Goal: Task Accomplishment & Management: Complete application form

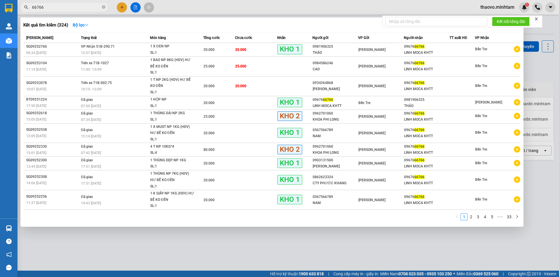
click at [105, 7] on icon "close-circle" at bounding box center [103, 6] width 3 height 3
click at [90, 7] on input "66766" at bounding box center [66, 7] width 69 height 6
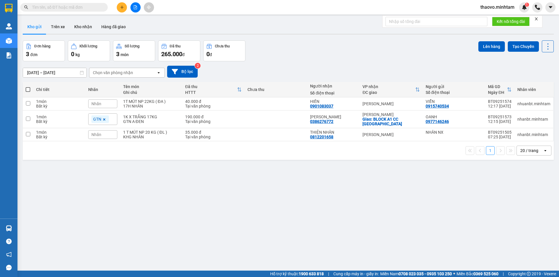
click at [100, 9] on input "text" at bounding box center [66, 7] width 69 height 6
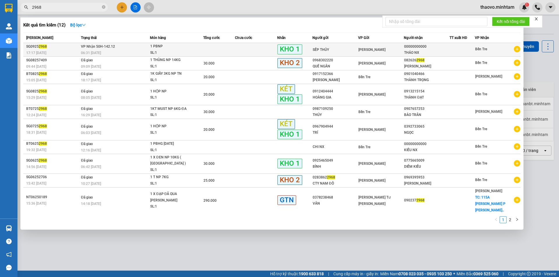
type input "2968"
click at [206, 49] on td at bounding box center [219, 50] width 32 height 14
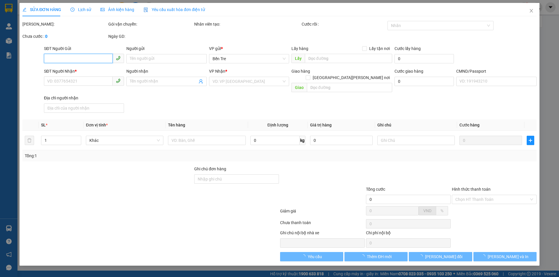
type input "SẾP THỦY"
type input "00000000000"
type input "THẢO NX"
type input "4 [PERSON_NAME],2 LÙN NƯỚC"
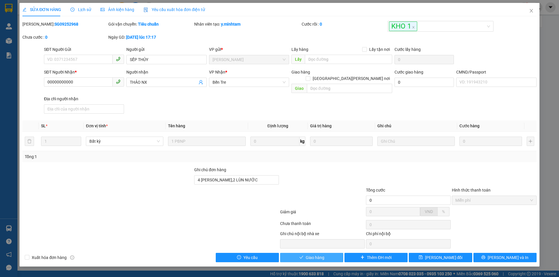
click at [324, 253] on button "Giao hàng" at bounding box center [311, 257] width 63 height 9
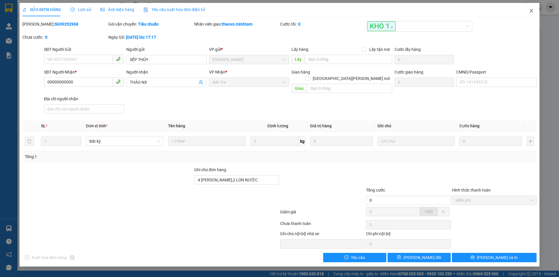
click at [531, 7] on span "Close" at bounding box center [531, 11] width 16 height 16
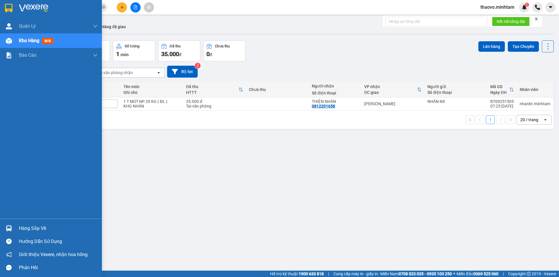
click at [8, 9] on img at bounding box center [9, 8] width 8 height 9
click at [10, 6] on img at bounding box center [9, 8] width 8 height 9
click at [4, 10] on div at bounding box center [9, 8] width 10 height 10
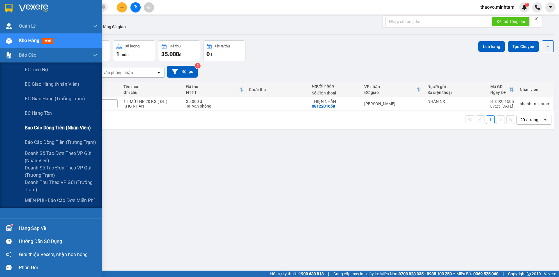
click at [41, 130] on span "Báo cáo dòng tiền (nhân viên)" at bounding box center [58, 127] width 66 height 7
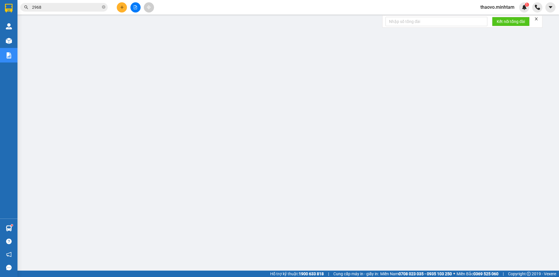
click at [118, 7] on button at bounding box center [122, 7] width 10 height 10
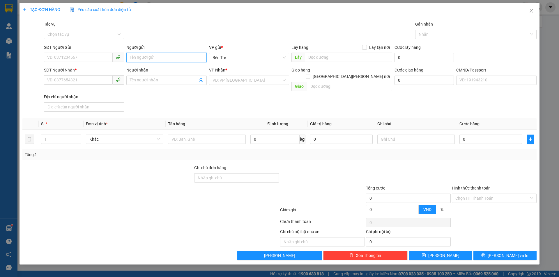
click at [143, 58] on input "Người gửi" at bounding box center [166, 57] width 80 height 9
click at [137, 58] on input "THẢI 2 NX" at bounding box center [166, 57] width 80 height 9
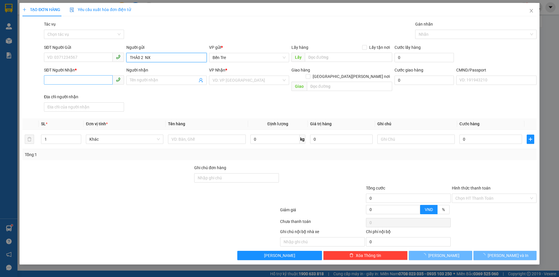
type input "THẢ0 2 NX"
click at [73, 82] on input "SĐT Người Nhận *" at bounding box center [78, 79] width 69 height 9
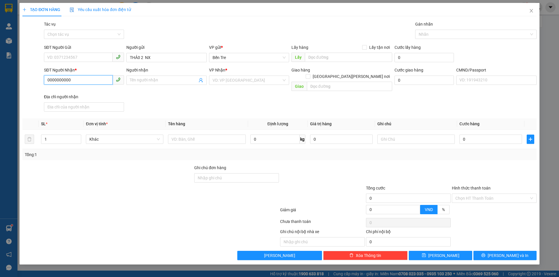
type input "0000000000"
drag, startPoint x: 150, startPoint y: 81, endPoint x: 123, endPoint y: 83, distance: 27.2
click at [123, 83] on div "SĐT Người [PERSON_NAME] * 0000000000 Người [PERSON_NAME] FKT [PERSON_NAME] FKT …" at bounding box center [290, 90] width 495 height 47
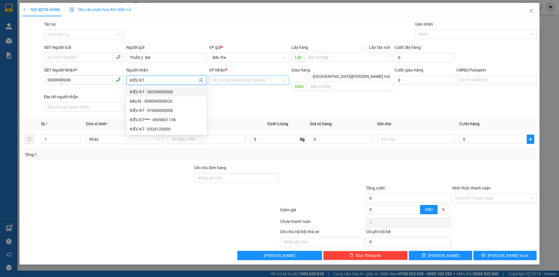
type input "KIỀU KT"
click at [227, 81] on input "search" at bounding box center [247, 80] width 69 height 9
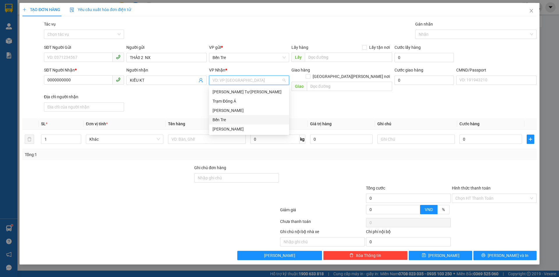
click at [236, 119] on div "Bến Tre" at bounding box center [249, 120] width 73 height 6
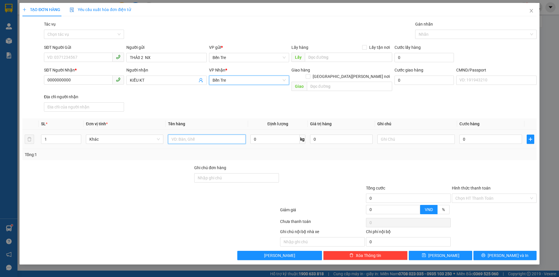
click at [194, 135] on input "text" at bounding box center [206, 139] width 77 height 9
type input "1 PB TIỀN HG 13/9"
drag, startPoint x: 483, startPoint y: 195, endPoint x: 485, endPoint y: 197, distance: 3.3
click at [484, 196] on input "Hình thức thanh toán" at bounding box center [492, 198] width 74 height 9
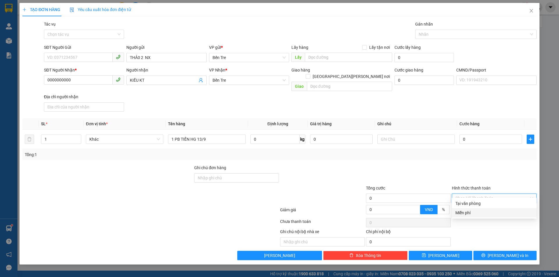
click at [479, 212] on div "Miễn phí" at bounding box center [494, 213] width 78 height 6
click at [511, 253] on span "[PERSON_NAME] và In" at bounding box center [508, 256] width 41 height 6
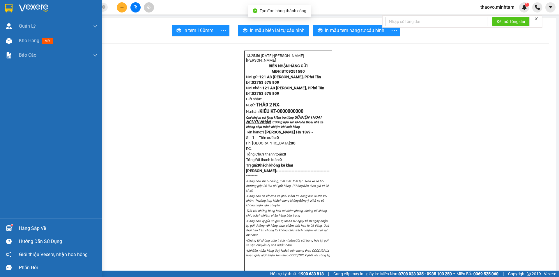
click at [7, 7] on img at bounding box center [9, 8] width 8 height 9
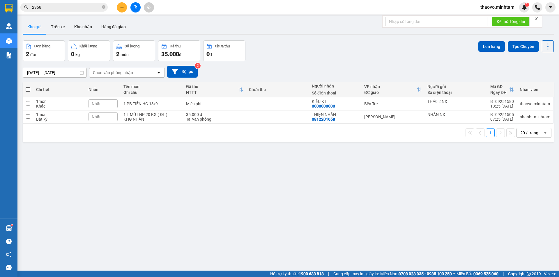
click at [493, 7] on span "thaovo.minhtam" at bounding box center [497, 6] width 43 height 7
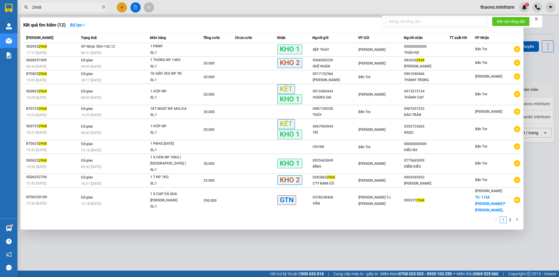
click at [101, 7] on span "2968" at bounding box center [63, 7] width 87 height 9
click at [103, 7] on icon "close-circle" at bounding box center [103, 6] width 3 height 3
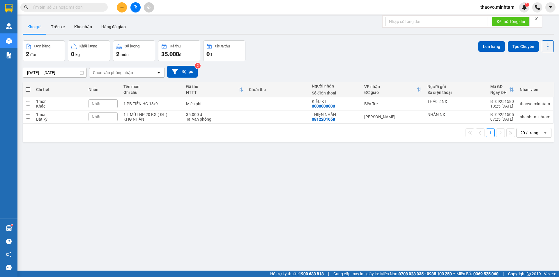
click at [91, 6] on input "text" at bounding box center [66, 7] width 69 height 6
click at [93, 5] on input "text" at bounding box center [66, 7] width 69 height 6
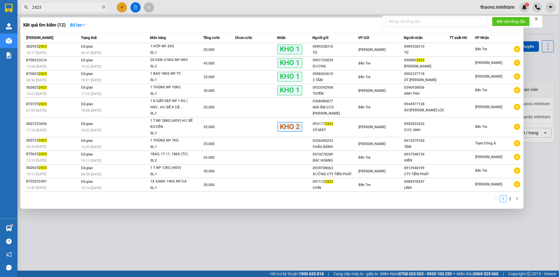
click at [87, 8] on input "2423" at bounding box center [66, 7] width 69 height 6
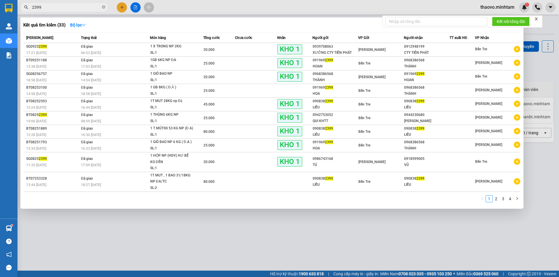
click at [89, 9] on input "2399" at bounding box center [66, 7] width 69 height 6
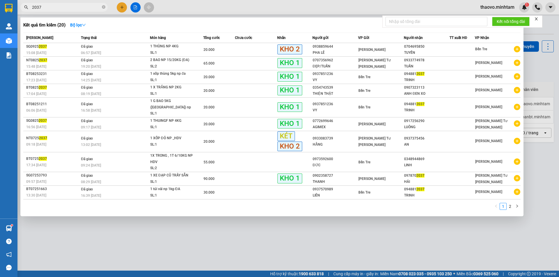
click at [99, 9] on input "2037" at bounding box center [66, 7] width 69 height 6
type input "2370"
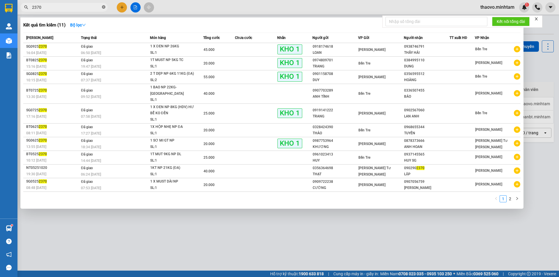
click at [102, 8] on icon "close-circle" at bounding box center [103, 6] width 3 height 3
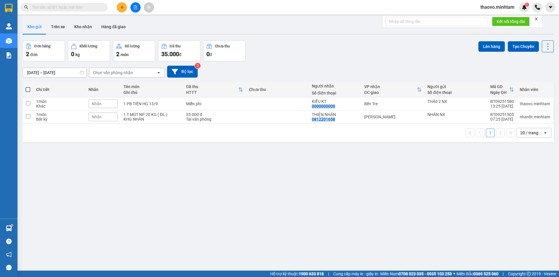
click at [94, 8] on input "text" at bounding box center [66, 7] width 69 height 6
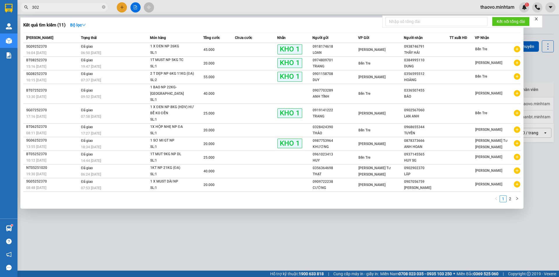
type input "3023"
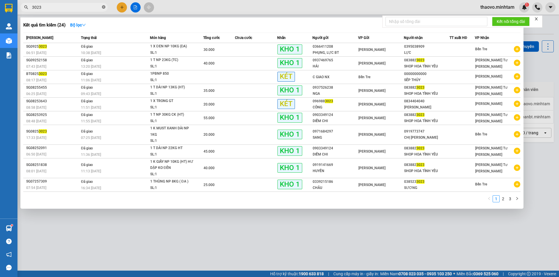
click at [104, 7] on icon "close-circle" at bounding box center [103, 6] width 3 height 3
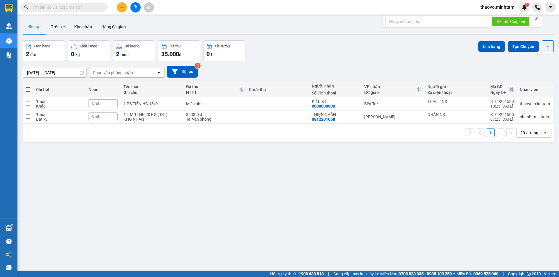
click at [77, 9] on input "text" at bounding box center [66, 7] width 69 height 6
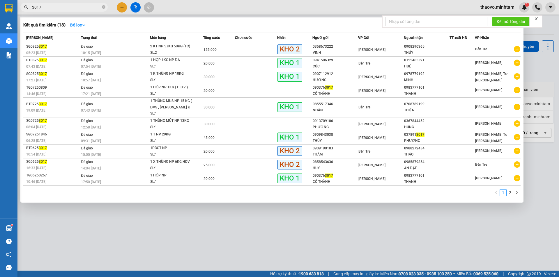
click at [81, 8] on input "3017" at bounding box center [66, 7] width 69 height 6
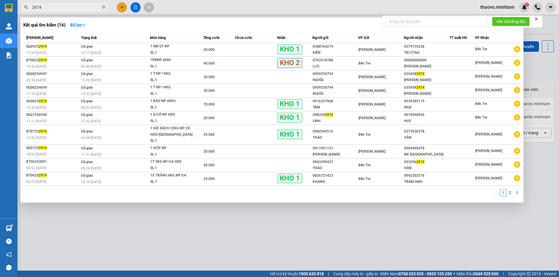
click at [81, 7] on input "2974" at bounding box center [66, 7] width 69 height 6
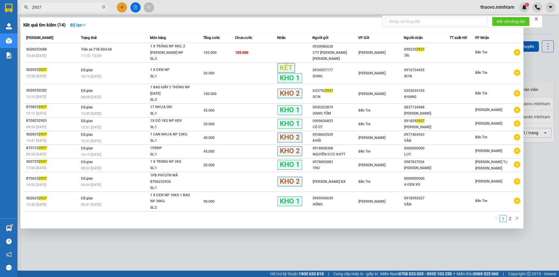
type input "2937"
drag, startPoint x: 107, startPoint y: 7, endPoint x: 101, endPoint y: 9, distance: 5.5
click at [103, 8] on span "2937" at bounding box center [63, 7] width 87 height 9
click at [101, 9] on span "2937" at bounding box center [63, 7] width 87 height 9
drag, startPoint x: 104, startPoint y: 8, endPoint x: 100, endPoint y: 8, distance: 4.4
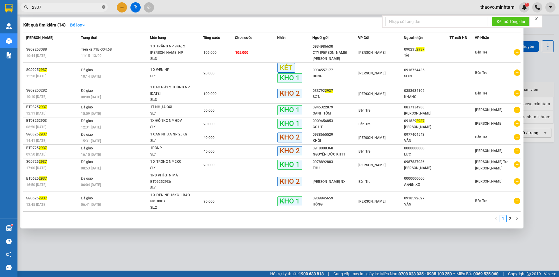
click at [104, 8] on icon "close-circle" at bounding box center [103, 6] width 3 height 3
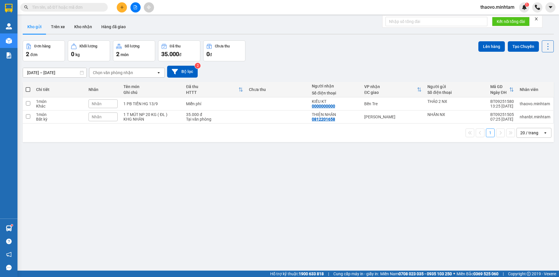
click at [100, 8] on input "text" at bounding box center [66, 7] width 69 height 6
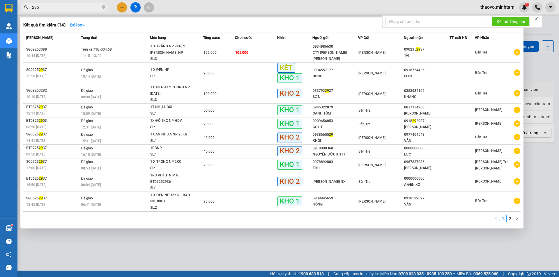
type input "2950"
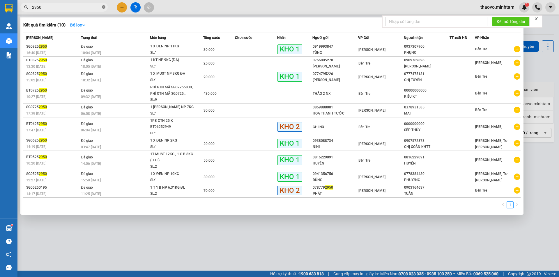
click at [103, 8] on icon "close-circle" at bounding box center [103, 6] width 3 height 3
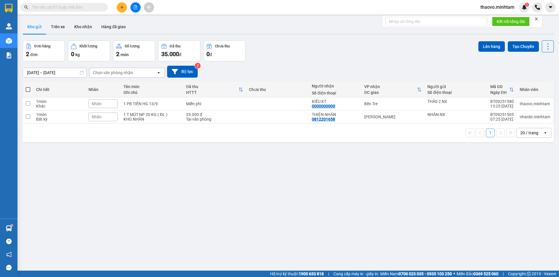
click at [87, 10] on input "text" at bounding box center [66, 7] width 69 height 6
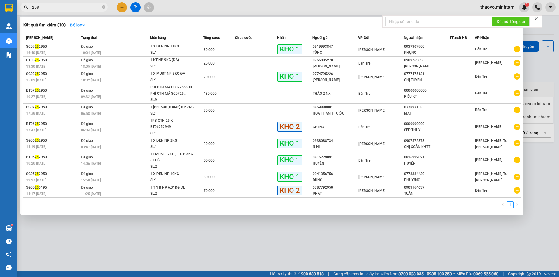
type input "2581"
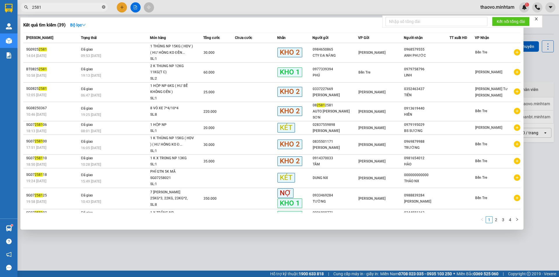
click at [104, 7] on icon "close-circle" at bounding box center [103, 6] width 3 height 3
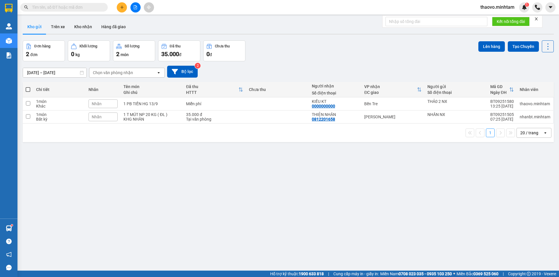
click at [83, 8] on input "text" at bounding box center [66, 7] width 69 height 6
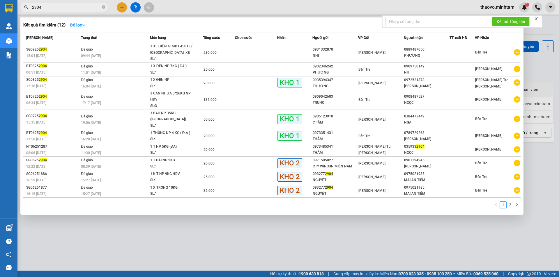
type input "2904"
click at [80, 12] on div at bounding box center [279, 138] width 559 height 277
click at [86, 10] on span "2904" at bounding box center [63, 7] width 87 height 9
click at [92, 8] on input "2904" at bounding box center [66, 7] width 69 height 6
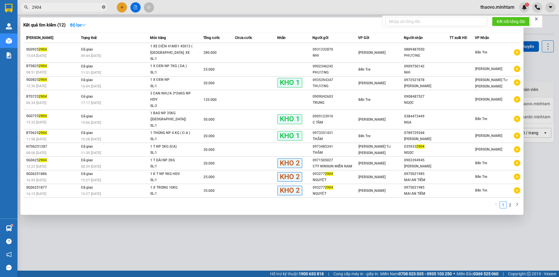
click at [104, 8] on icon "close-circle" at bounding box center [103, 6] width 3 height 3
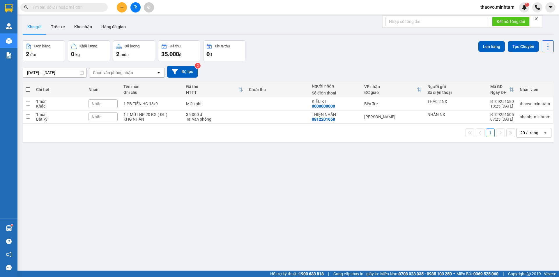
click at [81, 8] on input "text" at bounding box center [66, 7] width 69 height 6
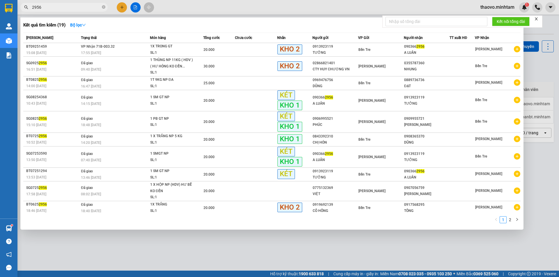
click at [83, 8] on input "2956" at bounding box center [66, 7] width 69 height 6
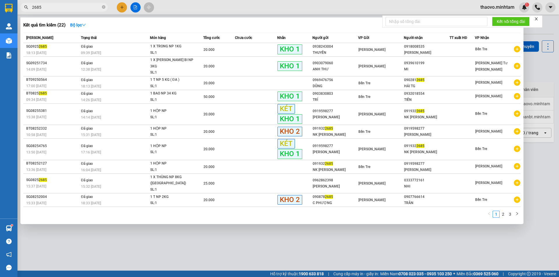
click at [88, 5] on input "2685" at bounding box center [66, 7] width 69 height 6
type input "3011"
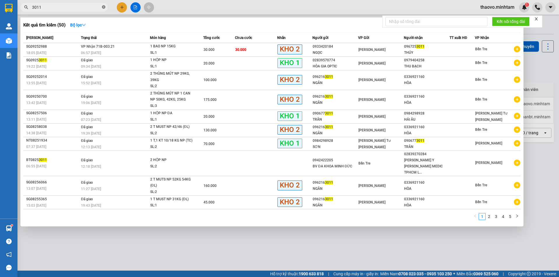
click at [105, 8] on icon "close-circle" at bounding box center [103, 6] width 3 height 3
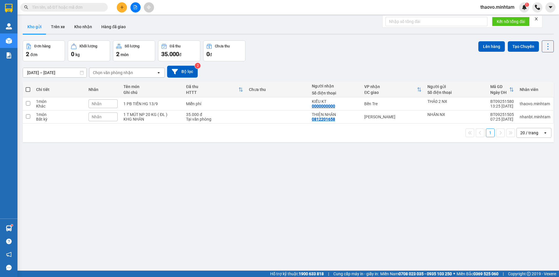
click at [90, 7] on input "text" at bounding box center [66, 7] width 69 height 6
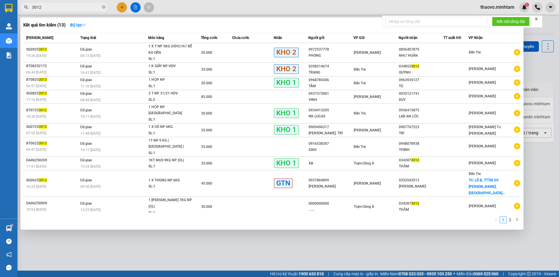
click at [87, 7] on input "3012" at bounding box center [66, 7] width 69 height 6
type input "2914"
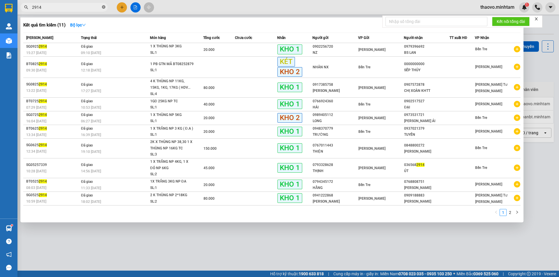
click at [104, 7] on icon "close-circle" at bounding box center [103, 6] width 3 height 3
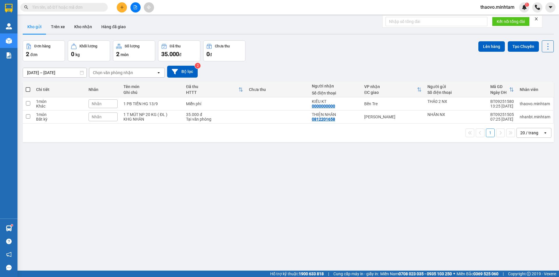
click at [92, 7] on input "text" at bounding box center [66, 7] width 69 height 6
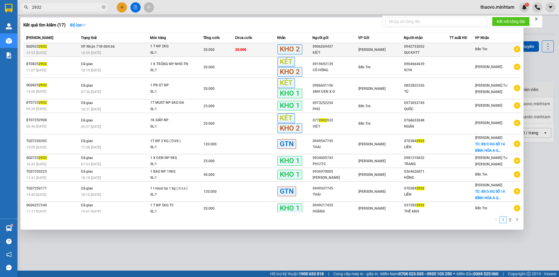
type input "2932"
click at [120, 48] on td "[PERSON_NAME] 71B-004.66 18:59 [DATE]" at bounding box center [114, 50] width 70 height 14
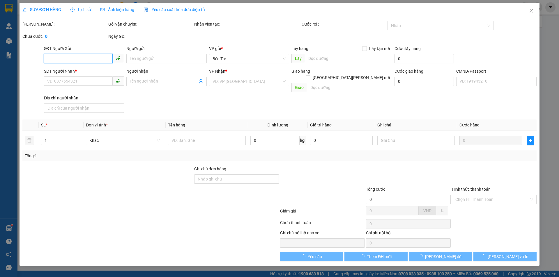
type input "0906269457"
type input "KIỆT"
type input "0942753052"
type input "QUI KHTT"
type input "20.000"
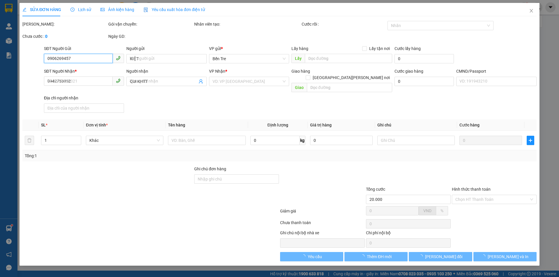
type input "20.000"
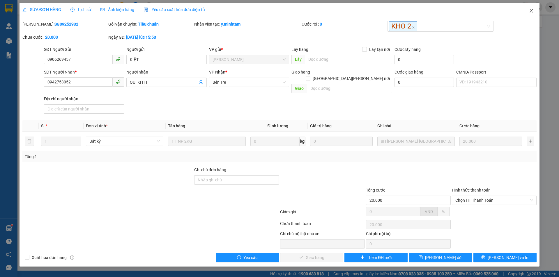
click at [532, 11] on icon "close" at bounding box center [531, 10] width 3 height 3
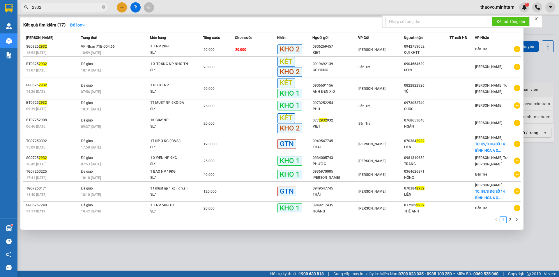
click at [67, 7] on input "2932" at bounding box center [66, 7] width 69 height 6
click at [119, 49] on td "[PERSON_NAME] 71B-004.66 18:59 [DATE]" at bounding box center [114, 50] width 70 height 14
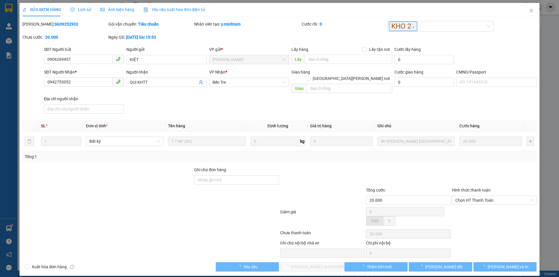
click at [80, 9] on span "Lịch sử" at bounding box center [80, 9] width 21 height 5
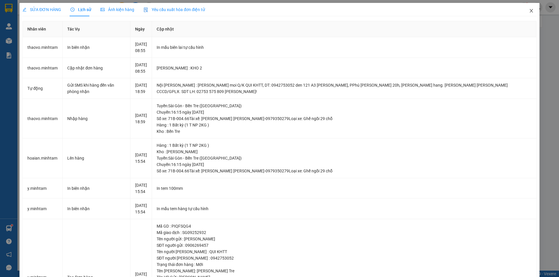
click at [529, 11] on icon "close" at bounding box center [531, 10] width 5 height 5
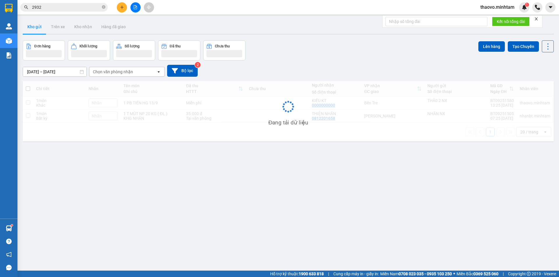
click at [68, 8] on input "2932" at bounding box center [66, 7] width 69 height 6
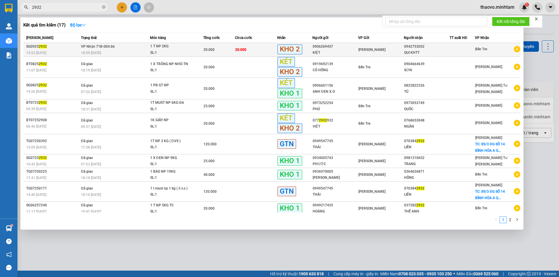
click at [400, 44] on td "[PERSON_NAME]" at bounding box center [381, 50] width 46 height 14
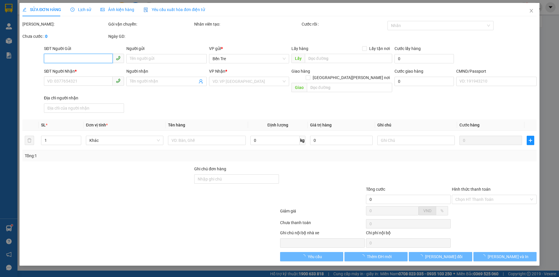
type input "0906269457"
type input "KIỆT"
type input "0942753052"
type input "QUI KHTT"
type input "20.000"
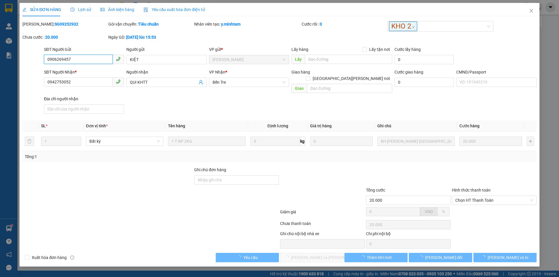
click at [468, 196] on span "Chọn HT Thanh Toán" at bounding box center [494, 200] width 78 height 9
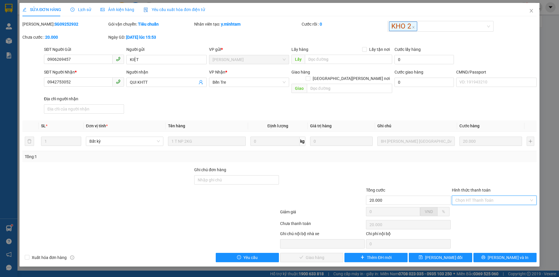
click at [468, 205] on div "Tại văn phòng" at bounding box center [494, 206] width 78 height 6
type input "0"
click at [325, 255] on span "[PERSON_NAME] và [PERSON_NAME] hàng" at bounding box center [330, 258] width 79 height 6
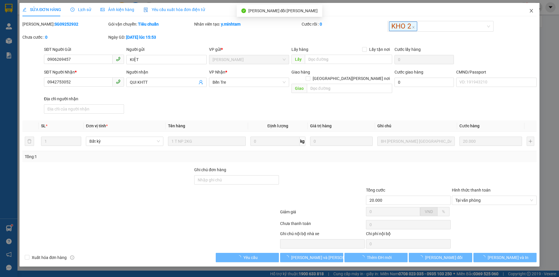
click at [531, 11] on icon "close" at bounding box center [531, 10] width 5 height 5
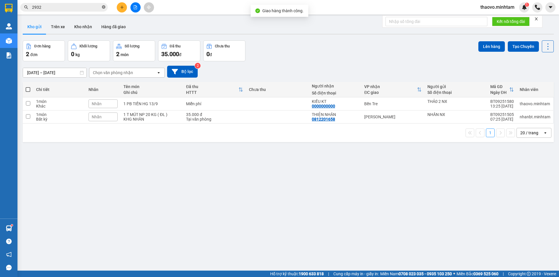
click at [102, 7] on icon "close-circle" at bounding box center [103, 6] width 3 height 3
click at [86, 7] on input "text" at bounding box center [66, 7] width 69 height 6
click at [88, 8] on input "text" at bounding box center [66, 7] width 69 height 6
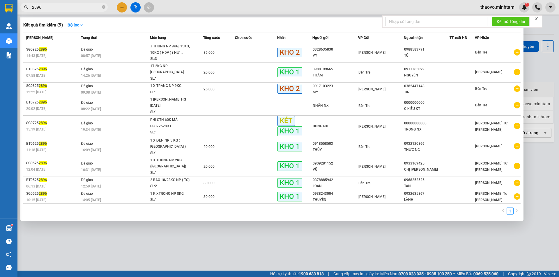
click at [89, 5] on input "2896" at bounding box center [66, 7] width 69 height 6
type input "2973"
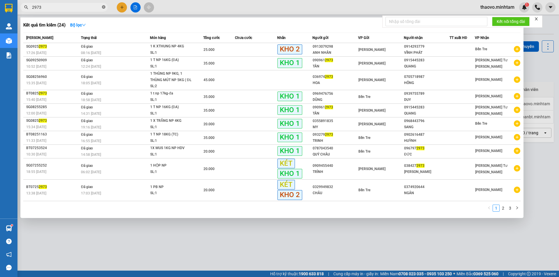
click at [104, 9] on icon "close-circle" at bounding box center [103, 6] width 3 height 3
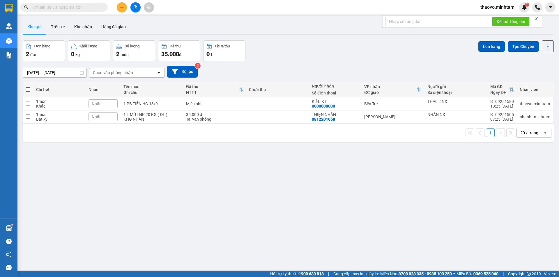
click at [94, 9] on input "text" at bounding box center [66, 7] width 69 height 6
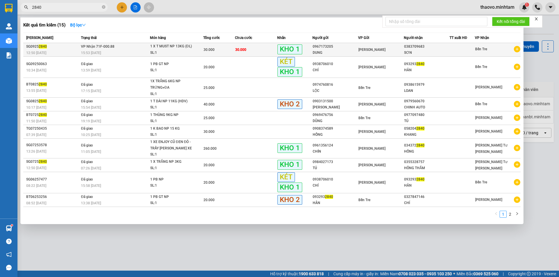
type input "2840"
click at [140, 44] on td "[PERSON_NAME] 71F-000.88 15:53 [DATE]" at bounding box center [114, 50] width 70 height 14
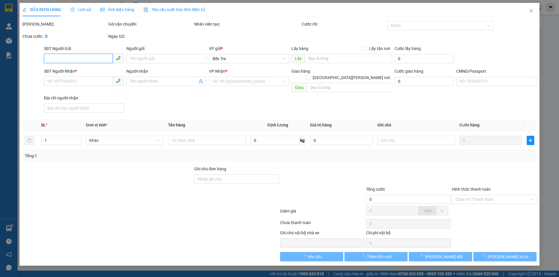
type input "0967173205"
type input "DUNG"
type input "0383709683"
type input "SƠN"
type input "ĐG"
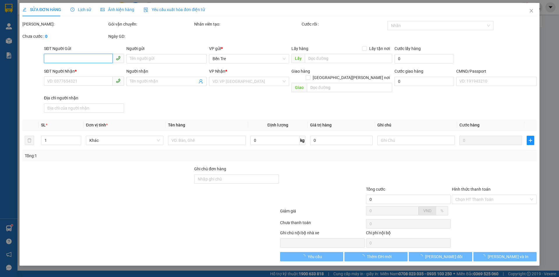
type input "30.000"
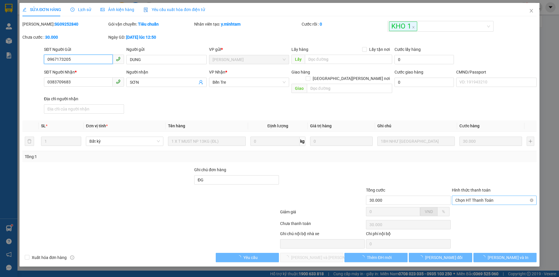
click at [484, 196] on span "Chọn HT Thanh Toán" at bounding box center [494, 200] width 78 height 9
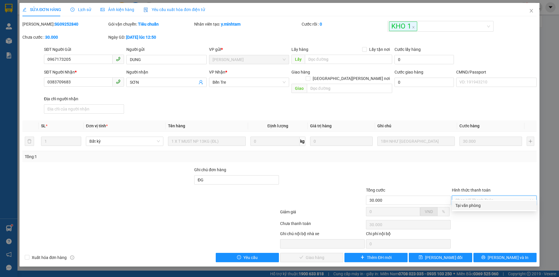
click at [477, 204] on div "Tại văn phòng" at bounding box center [494, 206] width 78 height 6
type input "0"
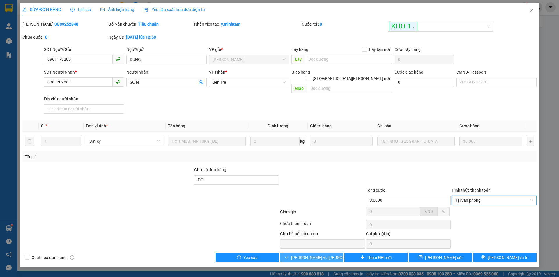
click at [321, 255] on span "[PERSON_NAME] và [PERSON_NAME] hàng" at bounding box center [330, 258] width 79 height 6
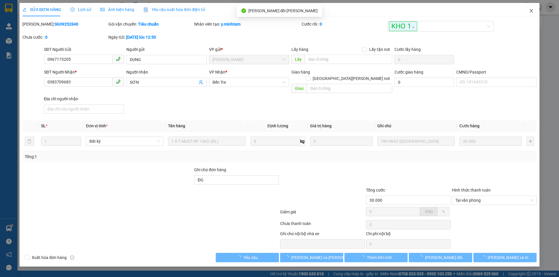
click at [533, 11] on icon "close" at bounding box center [531, 10] width 5 height 5
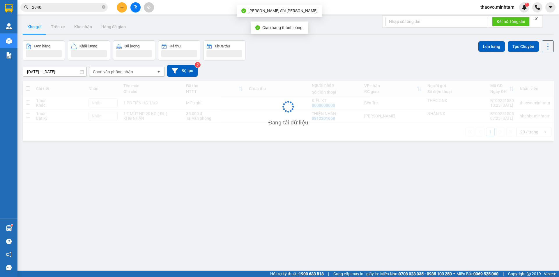
click at [85, 7] on input "2840" at bounding box center [66, 7] width 69 height 6
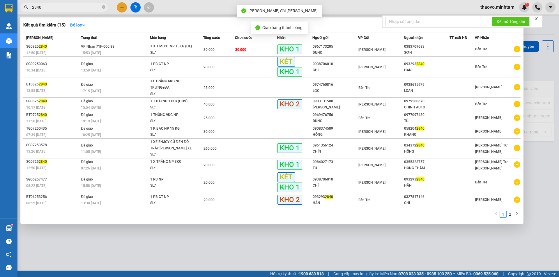
click at [85, 7] on input "2840" at bounding box center [66, 7] width 69 height 6
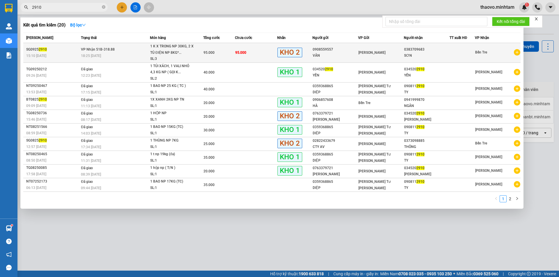
type input "2910"
click at [132, 51] on td "[PERSON_NAME] 51B-318.88 18:25 [DATE]" at bounding box center [114, 53] width 70 height 20
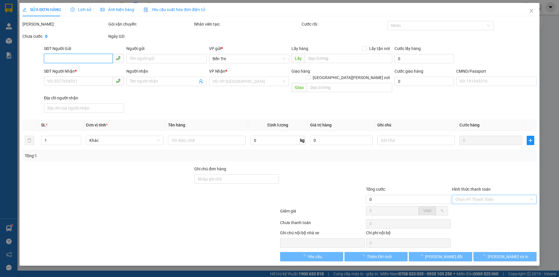
type input "0908559557"
type input "VÂN"
type input "0383709683"
type input "SƠN"
type input "95.000"
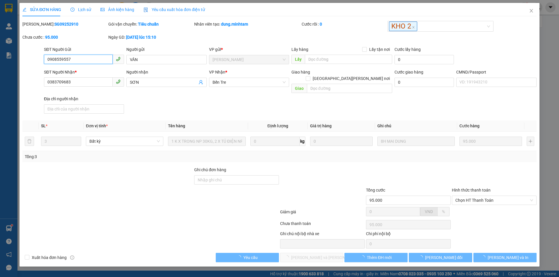
click at [481, 196] on span "Chọn HT Thanh Toán" at bounding box center [494, 200] width 78 height 9
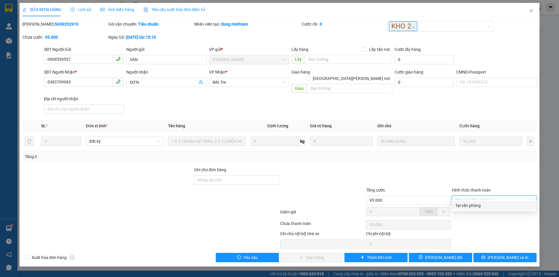
click at [469, 205] on div "Tại văn phòng" at bounding box center [494, 206] width 78 height 6
type input "0"
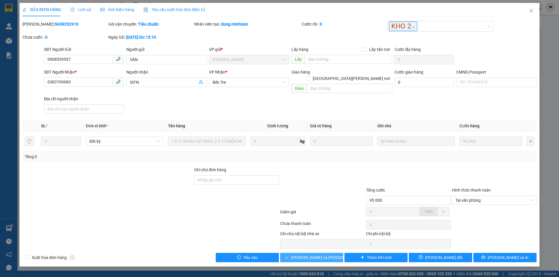
drag, startPoint x: 321, startPoint y: 248, endPoint x: 346, endPoint y: 234, distance: 28.4
click at [321, 255] on span "[PERSON_NAME] và [PERSON_NAME] hàng" at bounding box center [330, 258] width 79 height 6
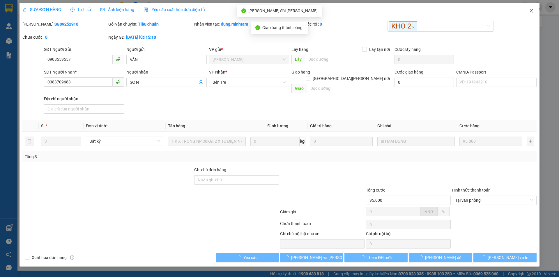
click at [531, 11] on icon "close" at bounding box center [531, 10] width 3 height 3
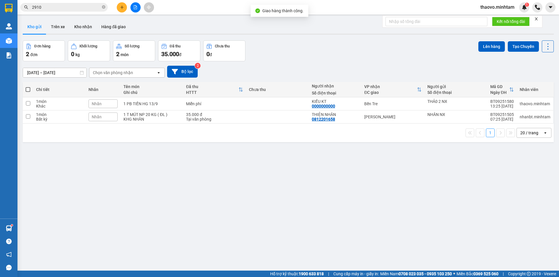
click at [73, 7] on input "2910" at bounding box center [66, 7] width 69 height 6
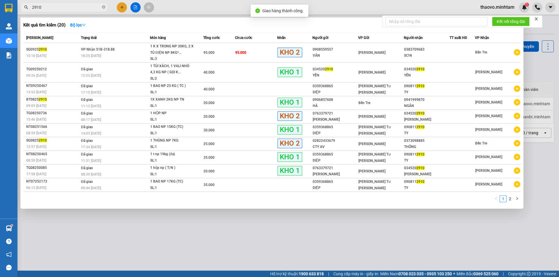
click at [73, 7] on input "2910" at bounding box center [66, 7] width 69 height 6
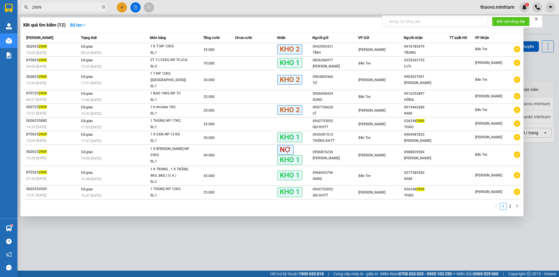
click at [78, 9] on input "2909" at bounding box center [66, 7] width 69 height 6
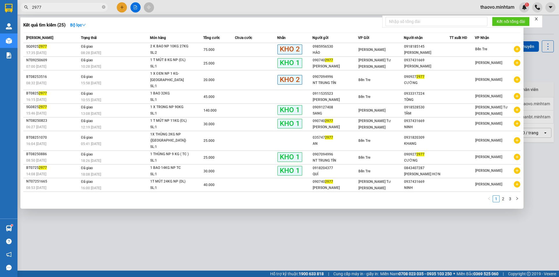
click at [81, 8] on input "2977" at bounding box center [66, 7] width 69 height 6
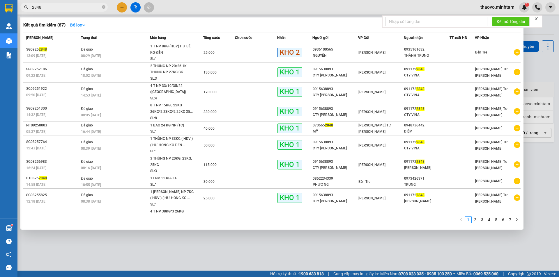
click at [61, 9] on input "2848" at bounding box center [66, 7] width 69 height 6
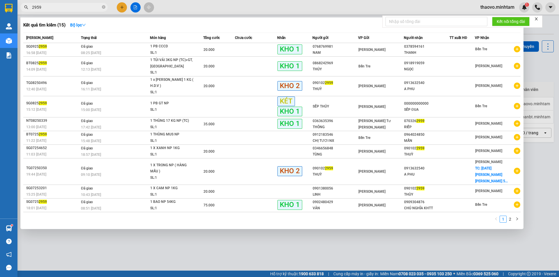
click at [71, 8] on input "2959" at bounding box center [66, 7] width 69 height 6
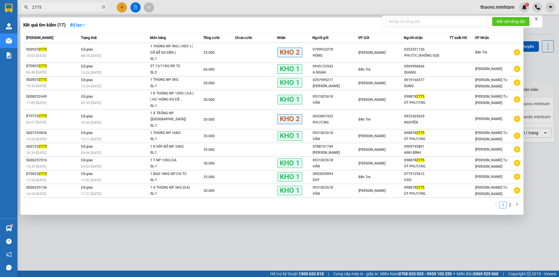
click at [77, 8] on input "2775" at bounding box center [66, 7] width 69 height 6
type input "2975"
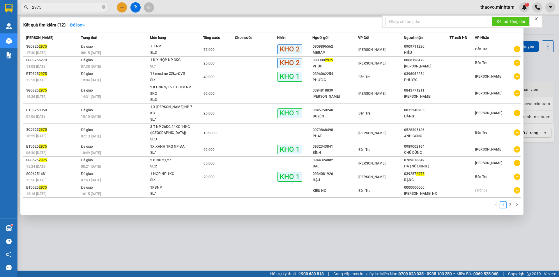
click at [99, 7] on input "2975" at bounding box center [66, 7] width 69 height 6
click at [104, 6] on icon "close-circle" at bounding box center [103, 6] width 3 height 3
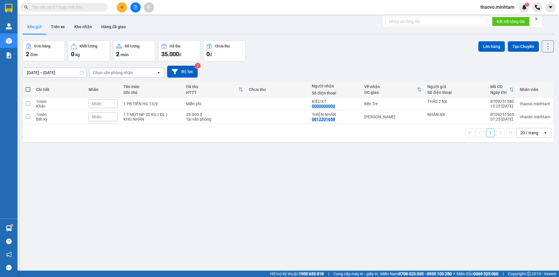
click at [98, 6] on input "text" at bounding box center [66, 7] width 69 height 6
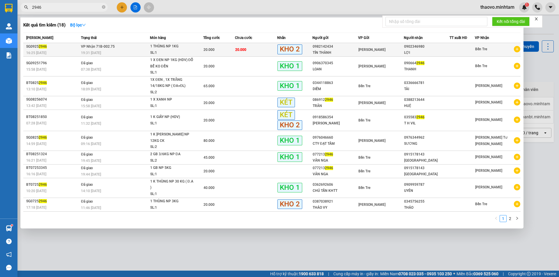
type input "2946"
click at [112, 45] on span "[PERSON_NAME] 71B-002.75" at bounding box center [98, 47] width 34 height 4
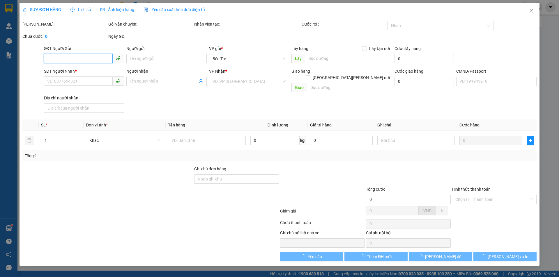
type input "0982142434"
type input "TÍN THÀNH"
type input "0902346980"
type input "LỢI"
type input "20.000"
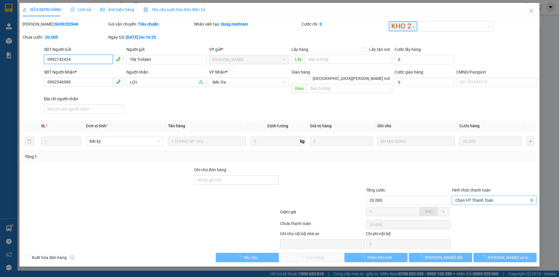
click at [477, 196] on span "Chọn HT Thanh Toán" at bounding box center [494, 200] width 78 height 9
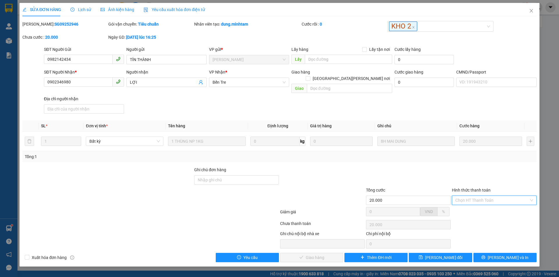
click at [471, 203] on div "Tại văn phòng" at bounding box center [494, 206] width 78 height 6
type input "0"
click at [321, 255] on span "[PERSON_NAME] và [PERSON_NAME] hàng" at bounding box center [330, 258] width 79 height 6
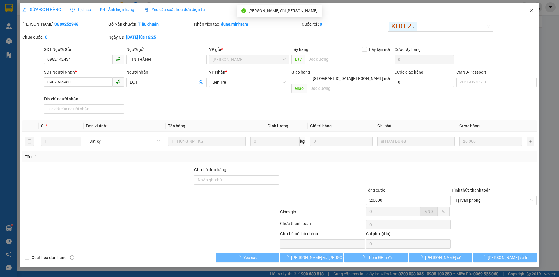
click at [534, 12] on span "Close" at bounding box center [531, 11] width 16 height 16
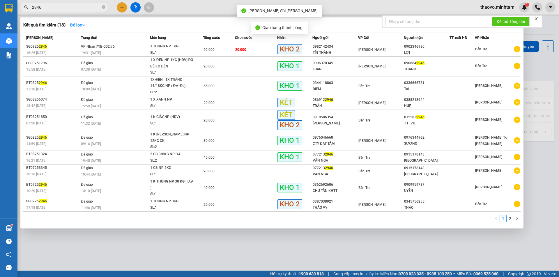
click at [69, 8] on input "2946" at bounding box center [66, 7] width 69 height 6
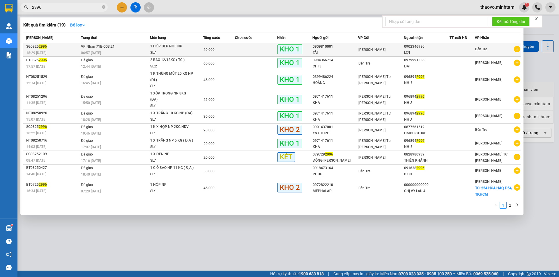
type input "2996"
click at [98, 47] on span "[PERSON_NAME] 71B-003.21" at bounding box center [98, 47] width 34 height 4
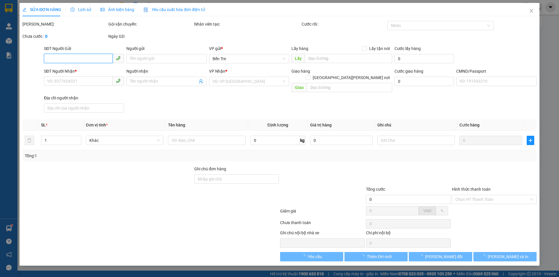
type input "0909810001"
type input "TÀI"
type input "0902346980"
type input "LỢI"
type input "20.000"
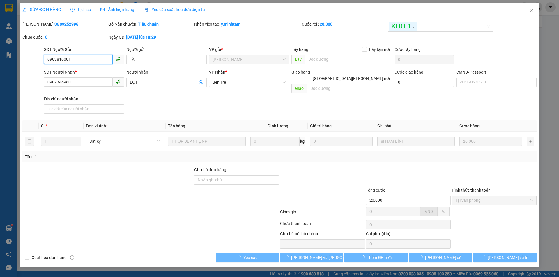
click at [469, 196] on span "Tại văn phòng" at bounding box center [494, 200] width 78 height 9
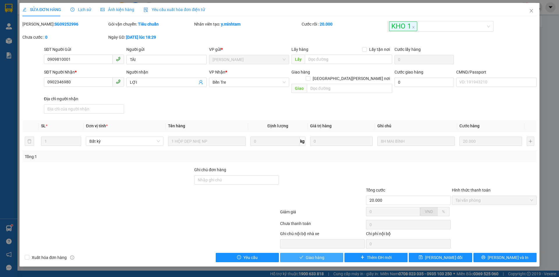
click at [319, 255] on span "Giao hàng" at bounding box center [315, 258] width 19 height 6
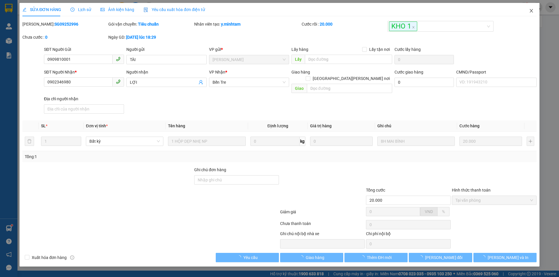
click at [532, 10] on icon "close" at bounding box center [531, 10] width 3 height 3
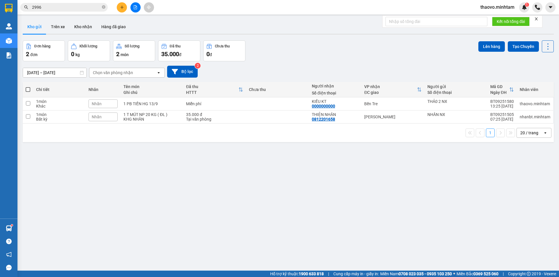
click at [74, 9] on input "2996" at bounding box center [66, 7] width 69 height 6
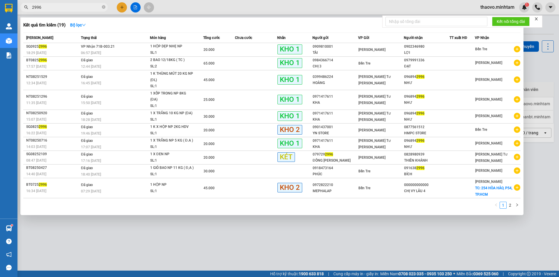
click at [74, 9] on input "2996" at bounding box center [66, 7] width 69 height 6
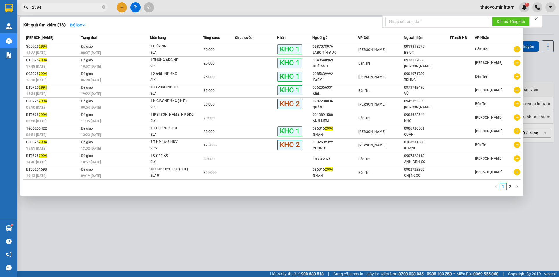
click at [75, 9] on input "2994" at bounding box center [66, 7] width 69 height 6
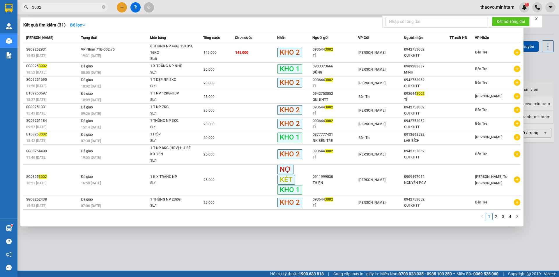
click at [95, 9] on input "3002" at bounding box center [66, 7] width 69 height 6
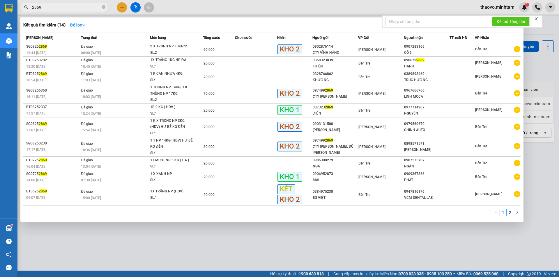
click at [68, 9] on input "2869" at bounding box center [66, 7] width 69 height 6
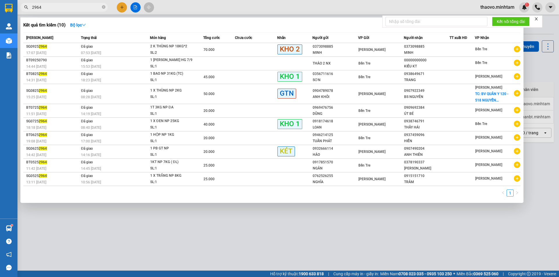
click at [69, 11] on span "2964" at bounding box center [63, 7] width 87 height 9
click at [69, 9] on input "2964" at bounding box center [66, 7] width 69 height 6
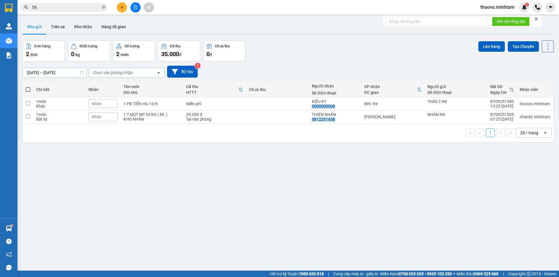
type input "580"
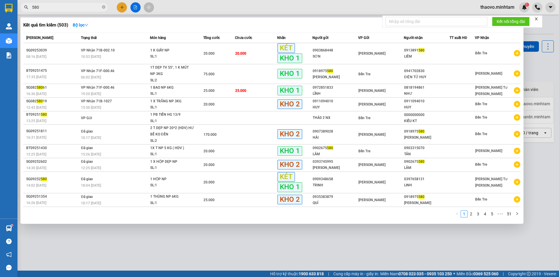
click at [104, 9] on icon "close-circle" at bounding box center [103, 6] width 3 height 3
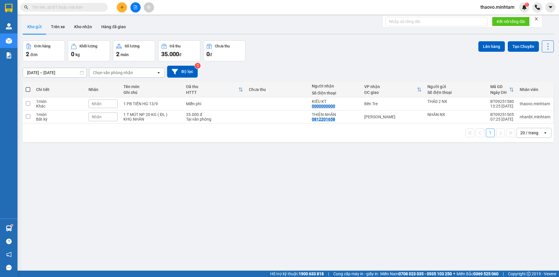
click at [86, 8] on input "text" at bounding box center [66, 7] width 69 height 6
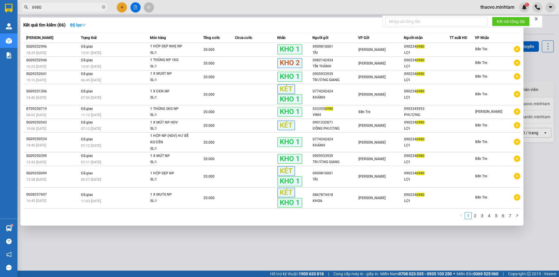
click at [64, 7] on input "6980" at bounding box center [66, 7] width 69 height 6
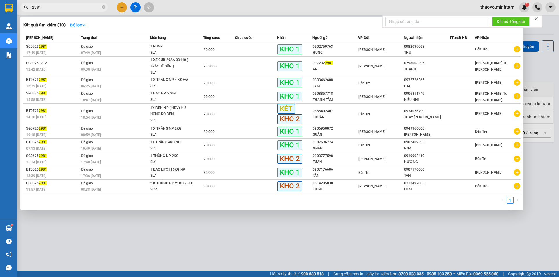
click at [75, 8] on input "2981" at bounding box center [66, 7] width 69 height 6
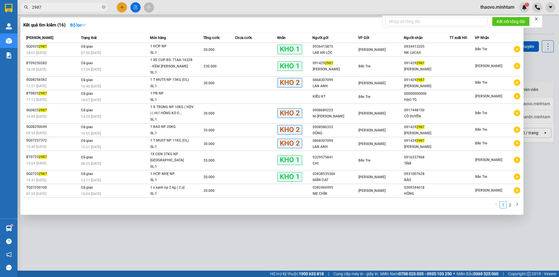
click at [58, 4] on input "2987" at bounding box center [66, 7] width 69 height 6
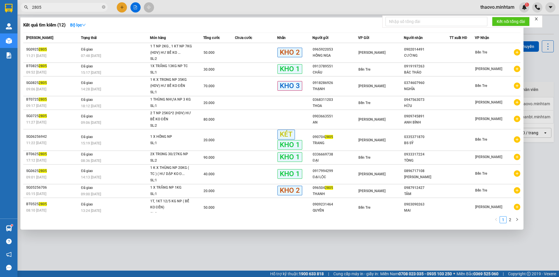
click at [58, 4] on input "2805" at bounding box center [66, 7] width 69 height 6
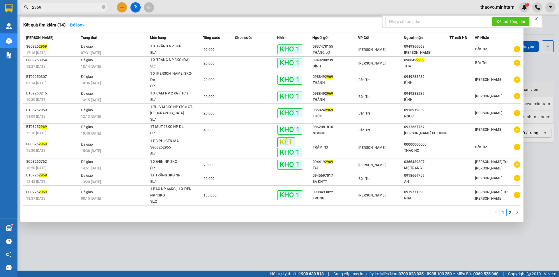
click at [50, 9] on input "2969" at bounding box center [66, 7] width 69 height 6
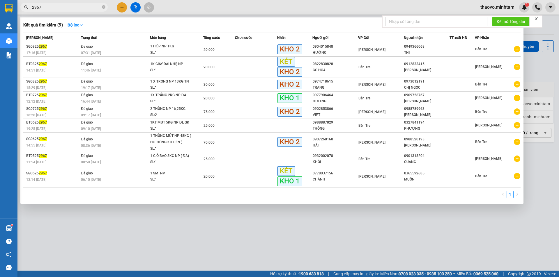
click at [65, 7] on input "2967" at bounding box center [66, 7] width 69 height 6
type input "2965"
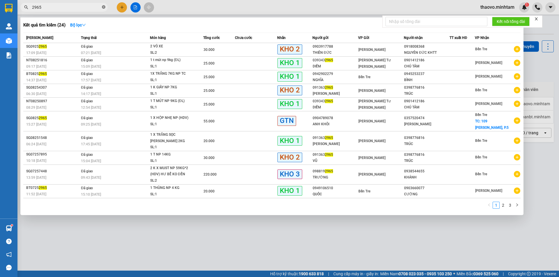
click at [102, 8] on icon "close-circle" at bounding box center [103, 6] width 3 height 3
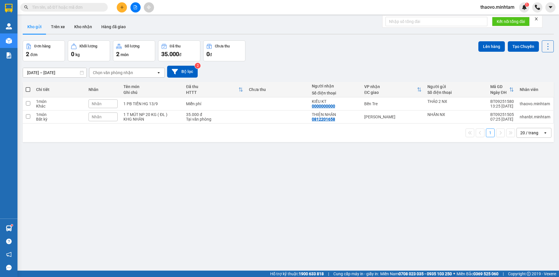
click at [96, 8] on input "text" at bounding box center [66, 7] width 69 height 6
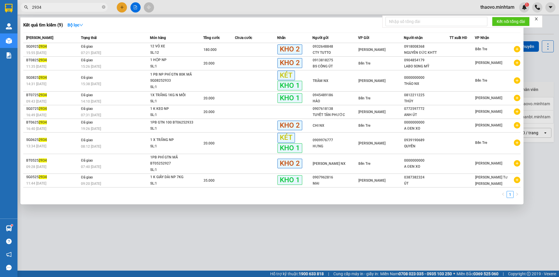
click at [89, 9] on input "2934" at bounding box center [66, 7] width 69 height 6
click at [88, 9] on input "2934" at bounding box center [66, 7] width 69 height 6
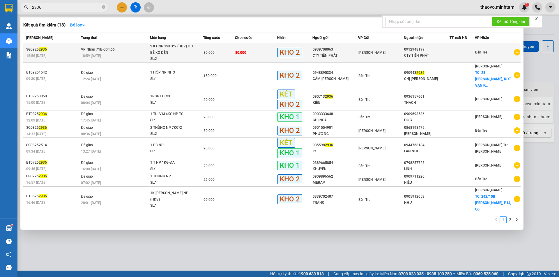
type input "2936"
click at [147, 55] on div "18:59 [DATE]" at bounding box center [115, 56] width 69 height 6
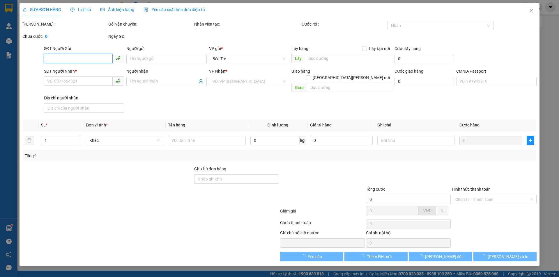
type input "0939708063"
type input "CTY TIẾN PHÁT"
type input "0912948199"
type input "CTY TIẾN PHÁT"
type input "HCK"
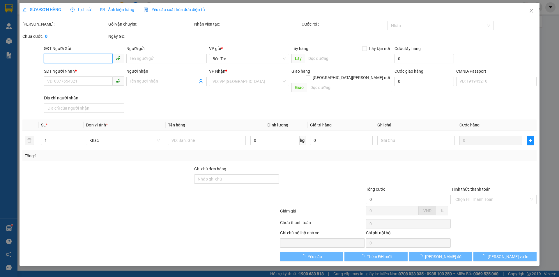
type input "80.000"
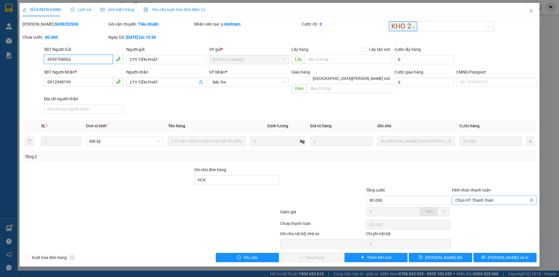
click at [483, 196] on span "Chọn HT Thanh Toán" at bounding box center [494, 200] width 78 height 9
click at [478, 203] on div "Tại văn phòng" at bounding box center [494, 206] width 78 height 6
type input "0"
click at [315, 255] on span "[PERSON_NAME] và [PERSON_NAME] hàng" at bounding box center [330, 258] width 79 height 6
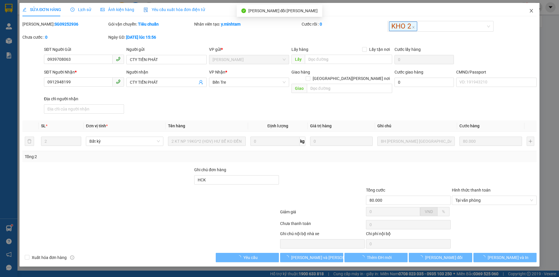
click at [534, 12] on span "Close" at bounding box center [531, 11] width 16 height 16
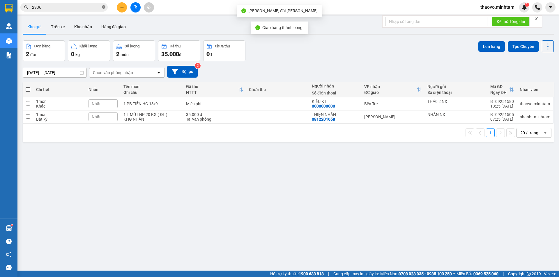
click at [104, 7] on icon "close-circle" at bounding box center [103, 6] width 3 height 3
click at [93, 7] on input "text" at bounding box center [66, 7] width 69 height 6
click at [94, 9] on input "text" at bounding box center [66, 7] width 69 height 6
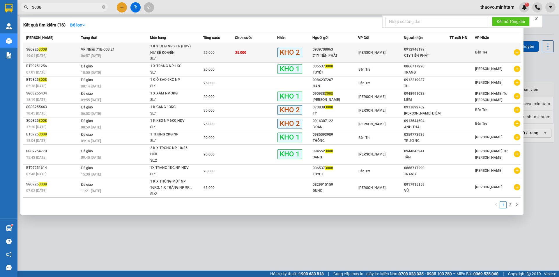
type input "3008"
click at [138, 51] on td "[PERSON_NAME] 71B-003.21 06:57 [DATE]" at bounding box center [114, 53] width 70 height 20
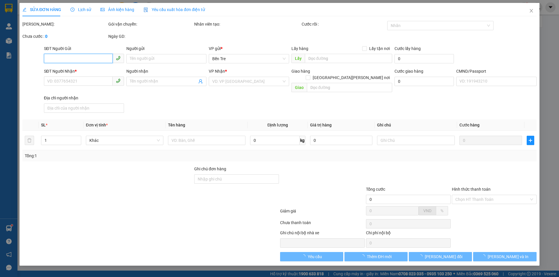
type input "0939708063"
type input "CTY TIẾN PHÁT"
type input "0912948199"
type input "CTY TIẾN PHÁT"
type input "25.000"
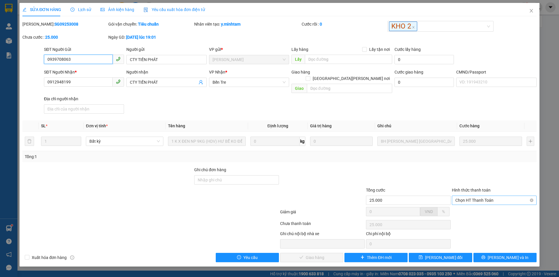
click at [486, 196] on span "Chọn HT Thanh Toán" at bounding box center [494, 200] width 78 height 9
drag, startPoint x: 476, startPoint y: 206, endPoint x: 461, endPoint y: 207, distance: 15.2
click at [476, 206] on div "Tại văn phòng" at bounding box center [494, 206] width 78 height 6
type input "0"
click at [325, 255] on span "[PERSON_NAME] và [PERSON_NAME] hàng" at bounding box center [330, 258] width 79 height 6
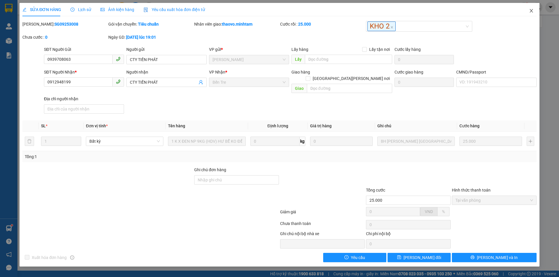
click at [533, 13] on icon "close" at bounding box center [531, 10] width 5 height 5
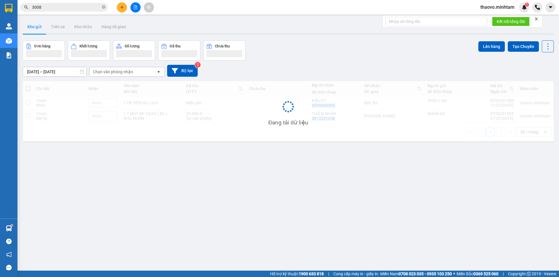
click at [79, 7] on input "3008" at bounding box center [66, 7] width 69 height 6
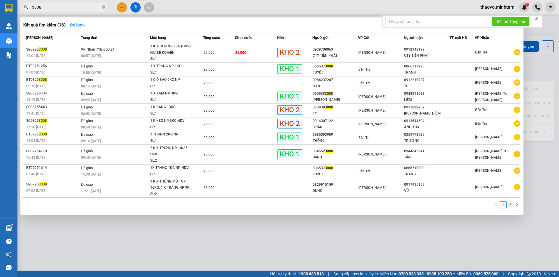
click at [79, 7] on input "3008" at bounding box center [66, 7] width 69 height 6
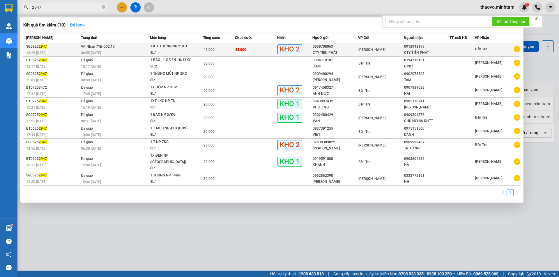
type input "2947"
click at [231, 49] on div "45.000" at bounding box center [219, 50] width 31 height 6
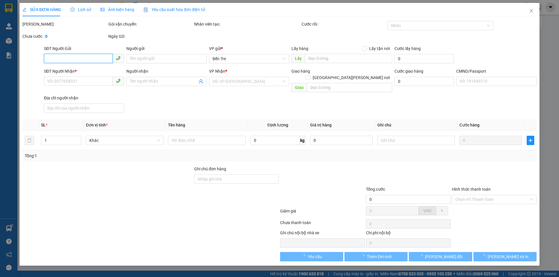
type input "0939708063"
type input "CTY TIẾN PHÁT"
type input "0912948199"
type input "CTY TIẾN PHÁT"
type input "HCK"
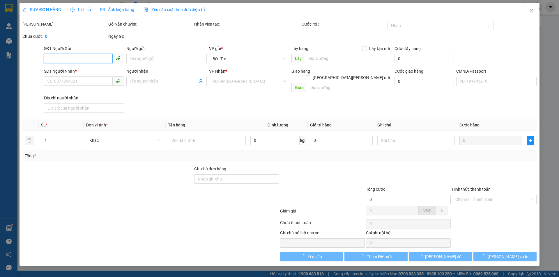
type input "45.000"
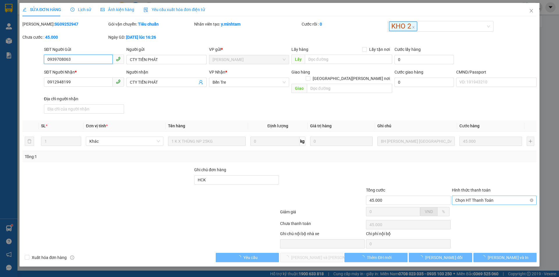
click at [473, 197] on span "Chọn HT Thanh Toán" at bounding box center [494, 200] width 78 height 9
click at [471, 207] on div "Tại văn phòng" at bounding box center [494, 206] width 78 height 6
type input "0"
click at [318, 255] on span "[PERSON_NAME] và [PERSON_NAME] hàng" at bounding box center [330, 258] width 79 height 6
click at [319, 255] on span "[PERSON_NAME] và [PERSON_NAME] hàng" at bounding box center [330, 258] width 79 height 6
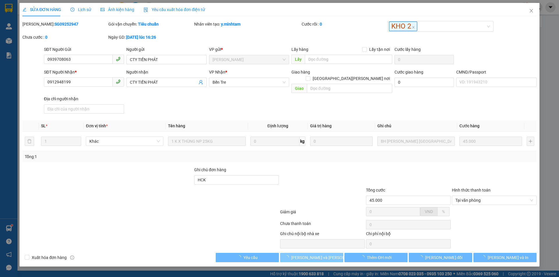
click at [319, 255] on span "[PERSON_NAME] và [PERSON_NAME] hàng" at bounding box center [330, 258] width 79 height 6
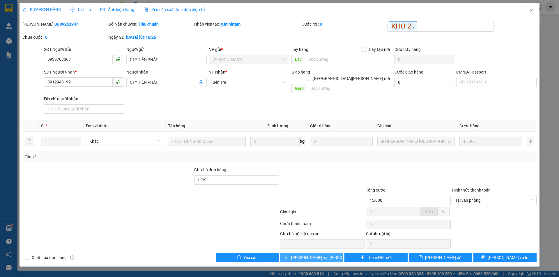
click at [320, 255] on span "[PERSON_NAME] và [PERSON_NAME] hàng" at bounding box center [330, 258] width 79 height 6
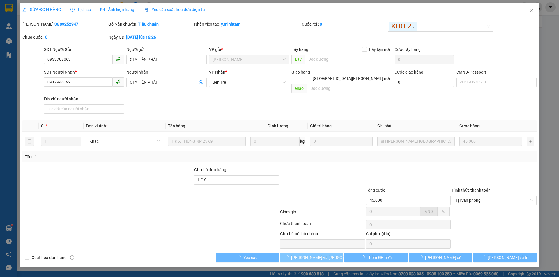
click at [320, 255] on span "[PERSON_NAME] và [PERSON_NAME] hàng" at bounding box center [330, 258] width 79 height 6
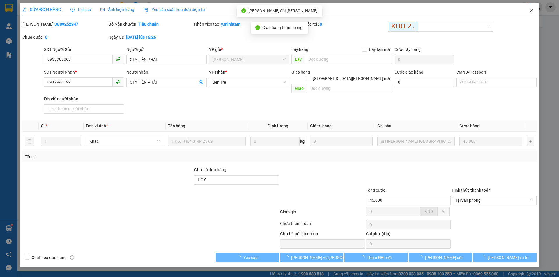
click at [531, 11] on icon "close" at bounding box center [531, 10] width 3 height 3
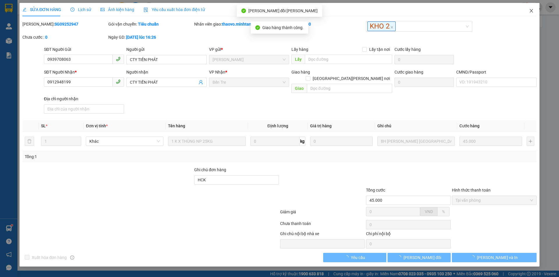
click at [531, 11] on div "thaovo.[PERSON_NAME] 1" at bounding box center [517, 7] width 83 height 10
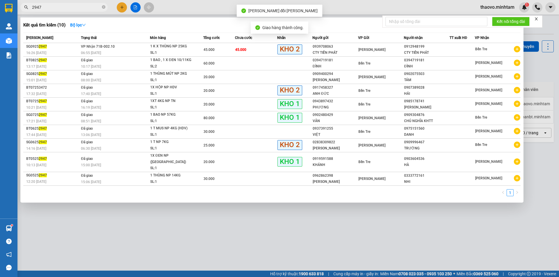
click at [89, 9] on input "2947" at bounding box center [66, 7] width 69 height 6
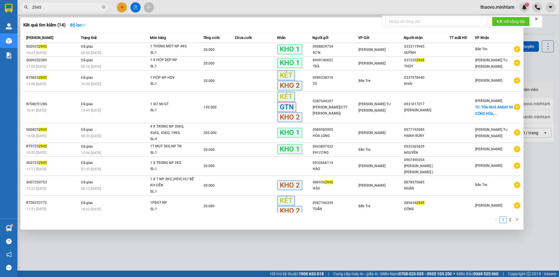
click at [88, 9] on input "2945" at bounding box center [66, 7] width 69 height 6
type input "2907"
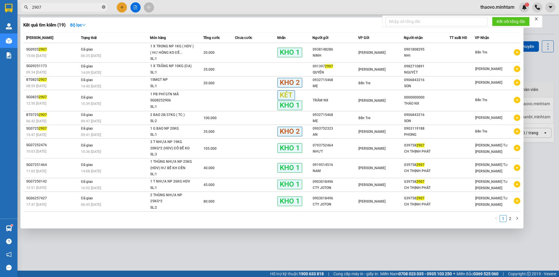
click at [103, 8] on icon "close-circle" at bounding box center [103, 6] width 3 height 3
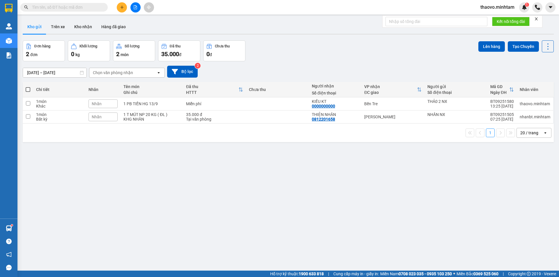
click at [90, 9] on input "text" at bounding box center [66, 7] width 69 height 6
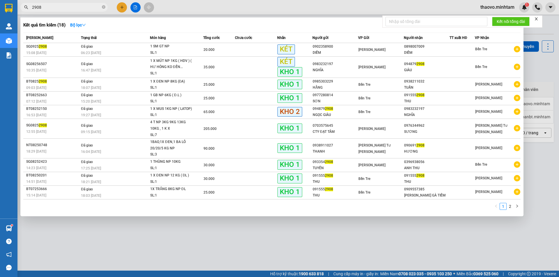
click at [59, 8] on input "2908" at bounding box center [66, 7] width 69 height 6
click at [94, 7] on input "2908" at bounding box center [66, 7] width 69 height 6
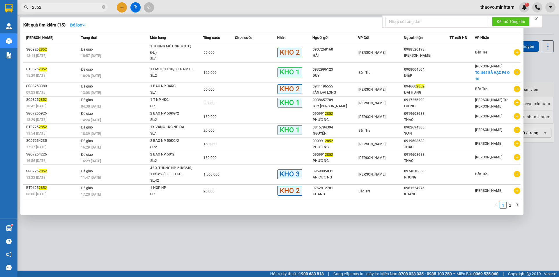
click at [71, 6] on input "2852" at bounding box center [66, 7] width 69 height 6
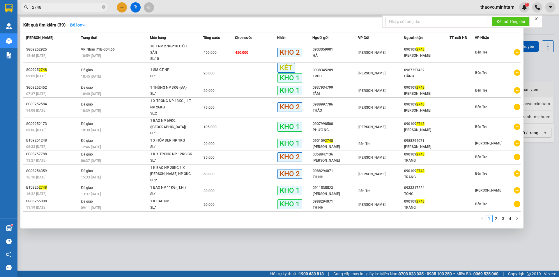
click at [71, 6] on input "2748" at bounding box center [66, 7] width 69 height 6
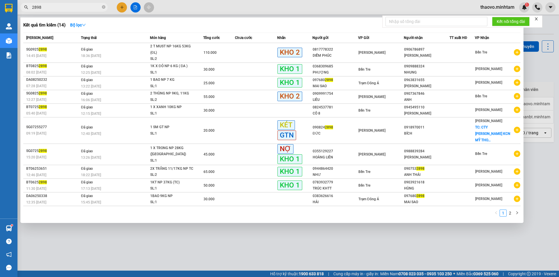
click at [56, 8] on input "2898" at bounding box center [66, 7] width 69 height 6
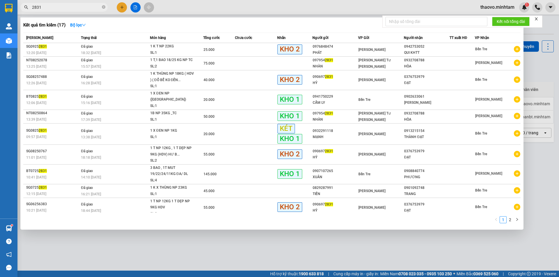
click at [68, 4] on input "2831" at bounding box center [66, 7] width 69 height 6
type input "2870"
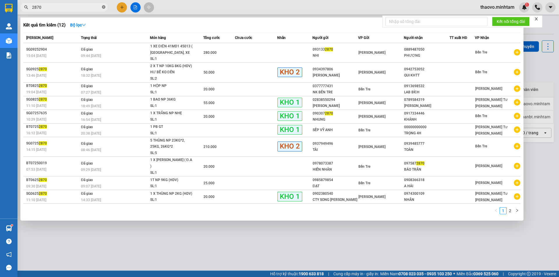
click at [103, 8] on icon "close-circle" at bounding box center [103, 6] width 3 height 3
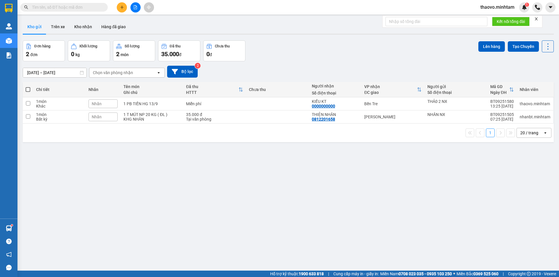
click at [85, 8] on input "text" at bounding box center [66, 7] width 69 height 6
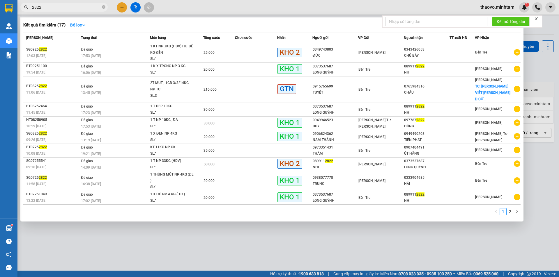
click at [95, 7] on input "2822" at bounding box center [66, 7] width 69 height 6
type input "2855"
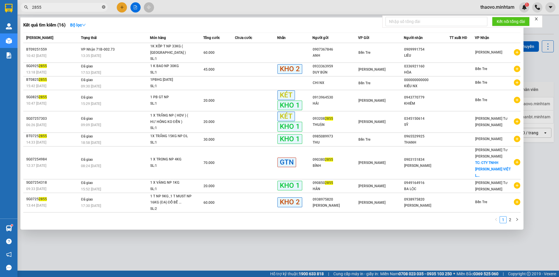
click at [104, 7] on icon "close-circle" at bounding box center [103, 6] width 3 height 3
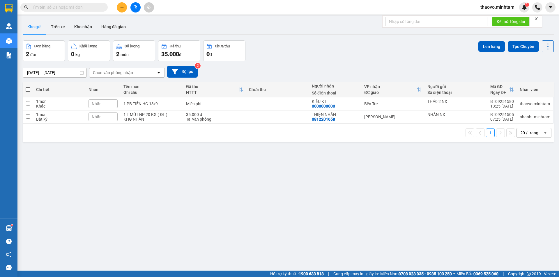
click at [96, 8] on input "text" at bounding box center [66, 7] width 69 height 6
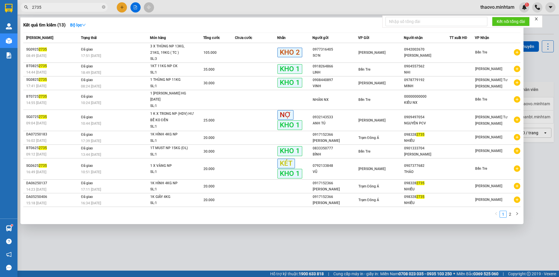
click at [96, 8] on input "2735" at bounding box center [66, 7] width 69 height 6
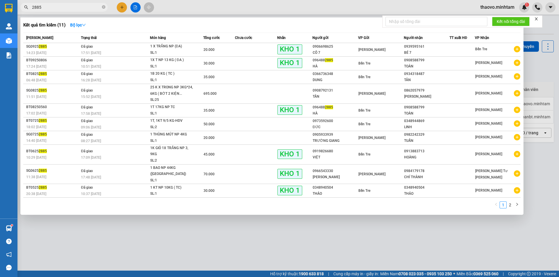
click at [85, 10] on input "2885" at bounding box center [66, 7] width 69 height 6
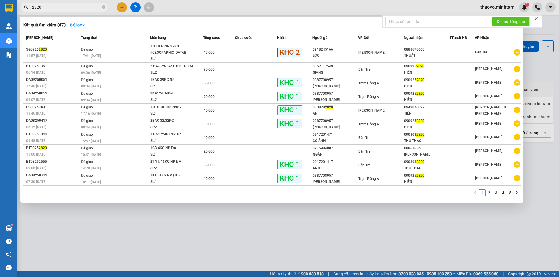
click at [76, 8] on input "2820" at bounding box center [66, 7] width 69 height 6
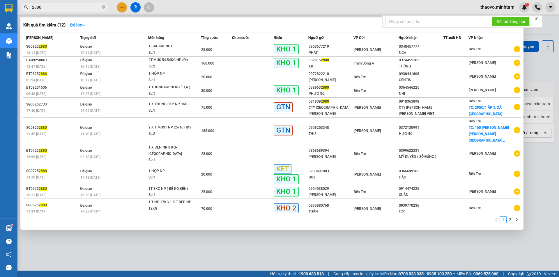
click at [56, 8] on input "2880" at bounding box center [66, 7] width 69 height 6
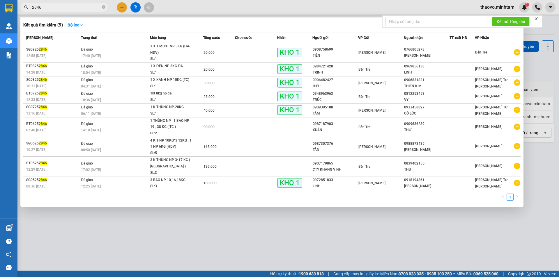
click at [56, 8] on input "2846" at bounding box center [66, 7] width 69 height 6
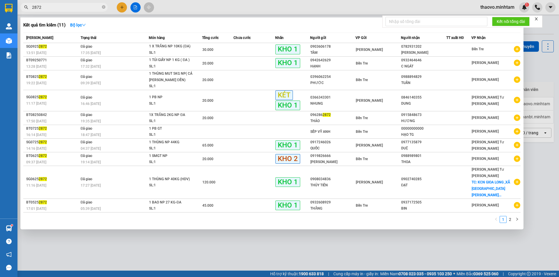
click at [56, 8] on input "2872" at bounding box center [66, 7] width 69 height 6
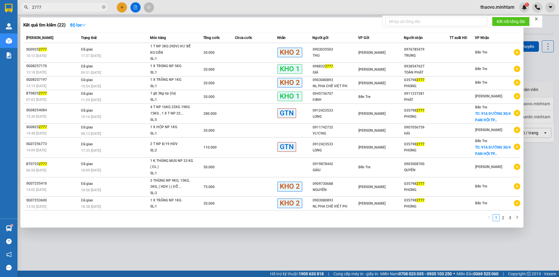
click at [79, 9] on input "2777" at bounding box center [66, 7] width 69 height 6
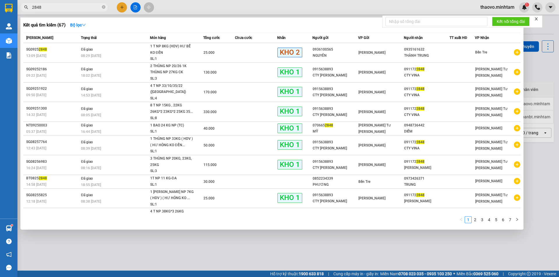
click at [79, 9] on input "2848" at bounding box center [66, 7] width 69 height 6
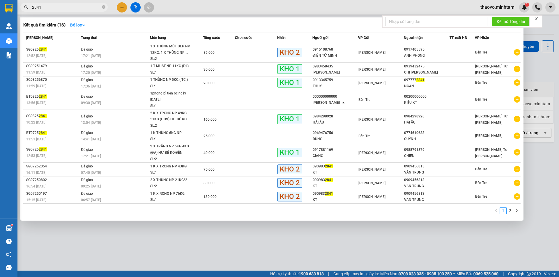
click at [79, 9] on input "2841" at bounding box center [66, 7] width 69 height 6
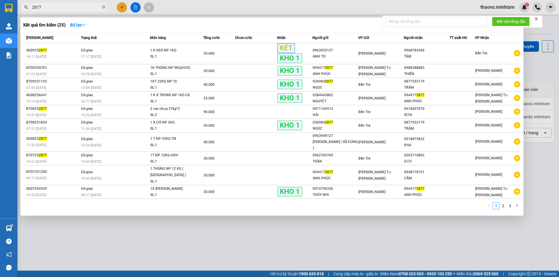
click at [79, 9] on input "2877" at bounding box center [66, 7] width 69 height 6
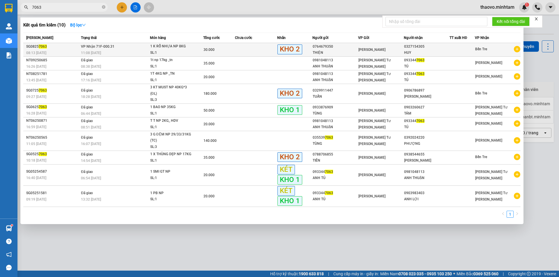
type input "7063"
click at [120, 52] on div "11:08 [DATE]" at bounding box center [115, 53] width 69 height 6
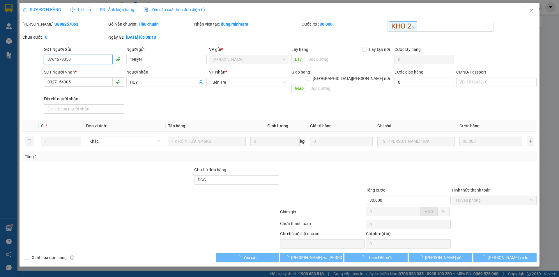
type input "0764679350"
type input "THIỆN"
type input "0327154305"
type input "HUY"
type input "DGG"
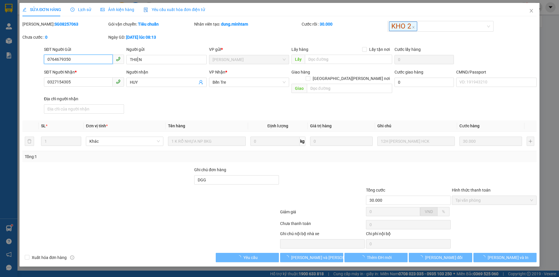
type input "30.000"
click at [487, 197] on span "Tại văn phòng" at bounding box center [494, 200] width 78 height 9
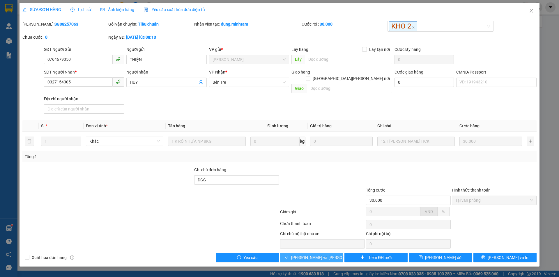
click at [333, 253] on button "[PERSON_NAME] và [PERSON_NAME] hàng" at bounding box center [311, 257] width 63 height 9
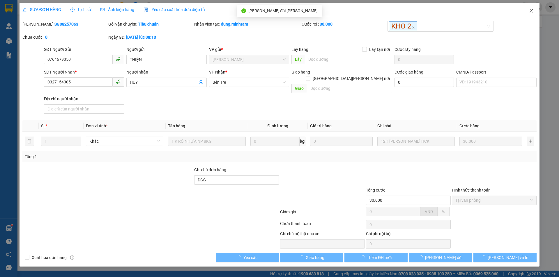
click at [530, 10] on icon "close" at bounding box center [531, 10] width 5 height 5
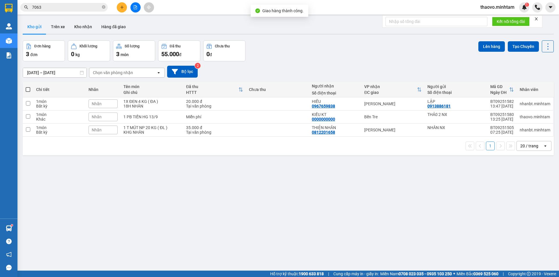
click at [53, 8] on input "7063" at bounding box center [66, 7] width 69 height 6
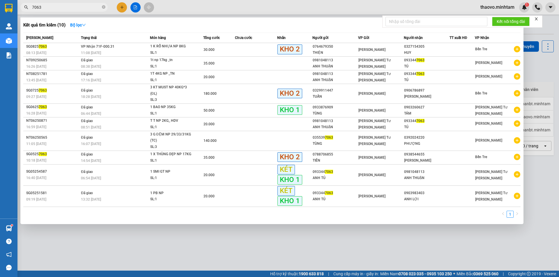
click at [53, 8] on input "7063" at bounding box center [66, 7] width 69 height 6
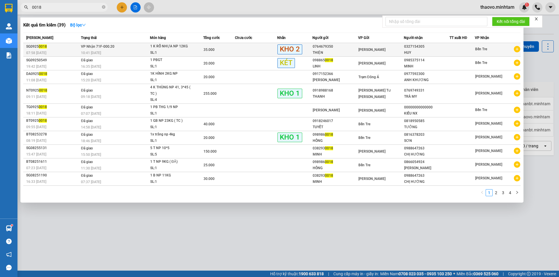
type input "0018"
click at [168, 49] on div "1 K RỔ NHỰA NP 12KG" at bounding box center [172, 46] width 44 height 6
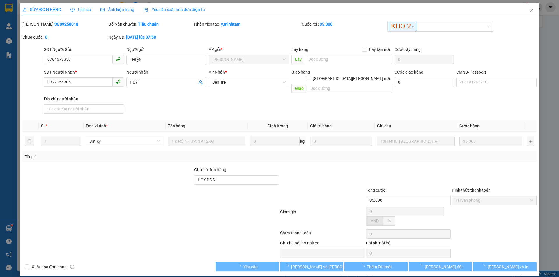
type input "0764679350"
type input "THIỆN"
type input "0327154305"
type input "HUY"
type input "HCK DGG"
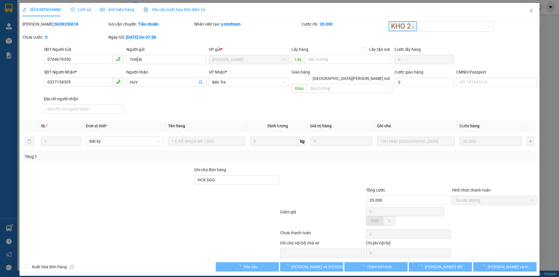
type input "35.000"
click at [483, 197] on span "Tại văn phòng" at bounding box center [494, 200] width 78 height 9
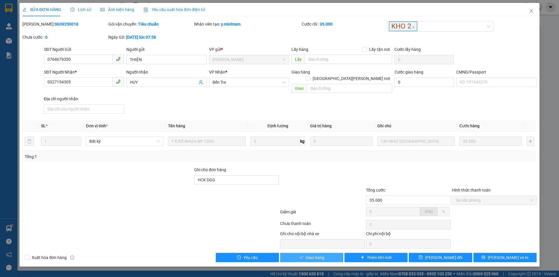
click at [310, 255] on button "Giao hàng" at bounding box center [311, 257] width 63 height 9
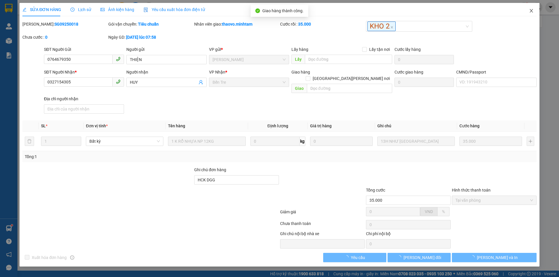
click at [532, 10] on icon "close" at bounding box center [531, 10] width 5 height 5
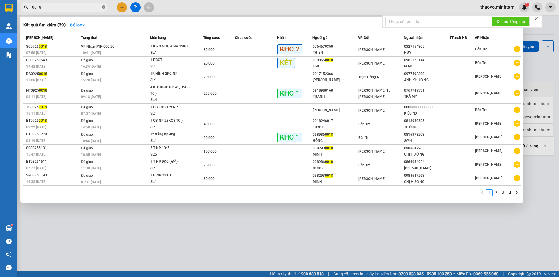
click at [104, 8] on icon "close-circle" at bounding box center [103, 6] width 3 height 3
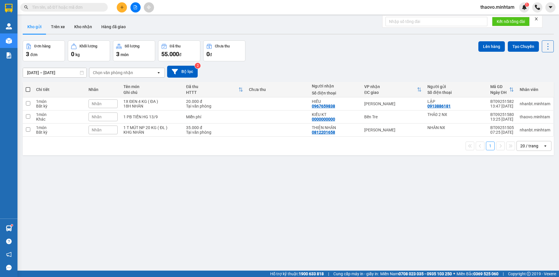
click at [94, 8] on input "text" at bounding box center [66, 7] width 69 height 6
click at [95, 7] on input "text" at bounding box center [66, 7] width 69 height 6
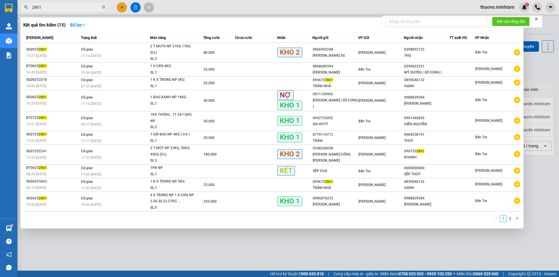
click at [95, 6] on input "2861" at bounding box center [66, 7] width 69 height 6
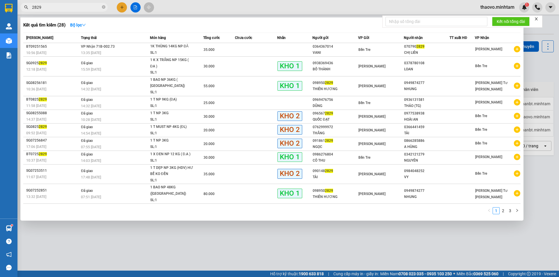
click at [84, 7] on input "2829" at bounding box center [66, 7] width 69 height 6
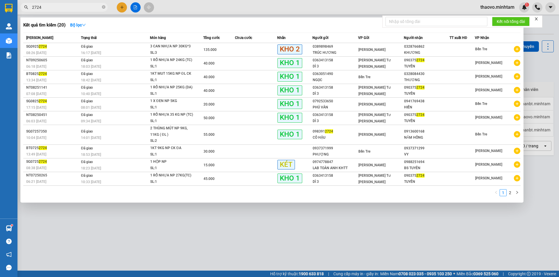
click at [79, 10] on input "2724" at bounding box center [66, 7] width 69 height 6
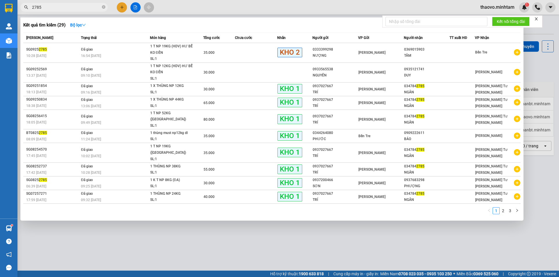
click at [60, 9] on input "2785" at bounding box center [66, 7] width 69 height 6
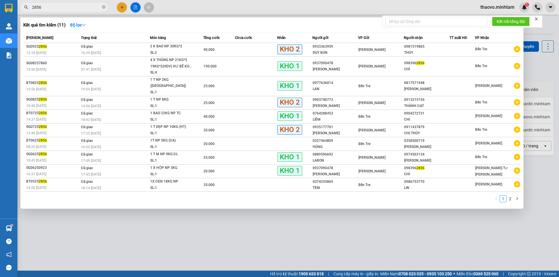
click at [60, 9] on input "2856" at bounding box center [66, 7] width 69 height 6
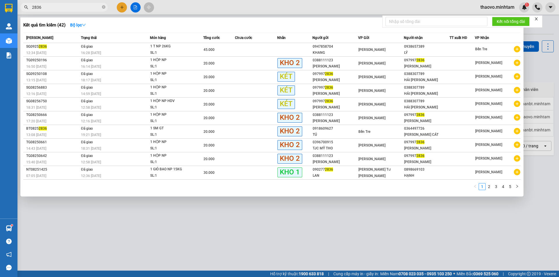
click at [60, 9] on input "2836" at bounding box center [66, 7] width 69 height 6
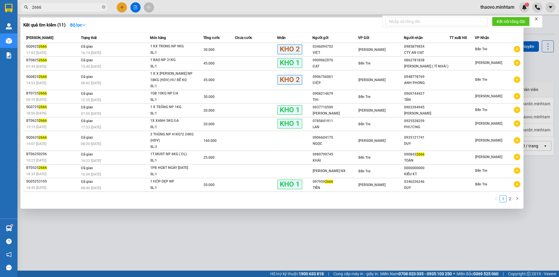
click at [60, 9] on input "2666" at bounding box center [66, 7] width 69 height 6
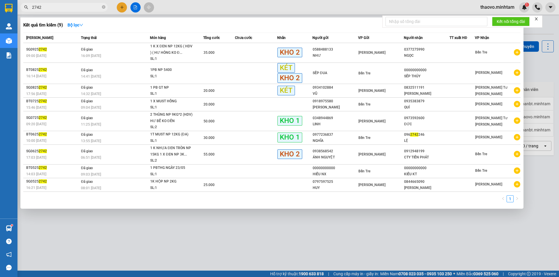
click at [60, 8] on input "2742" at bounding box center [66, 7] width 69 height 6
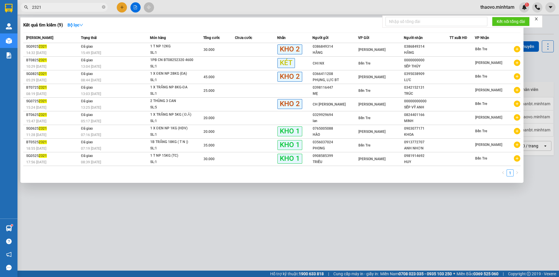
click at [60, 8] on input "2321" at bounding box center [66, 7] width 69 height 6
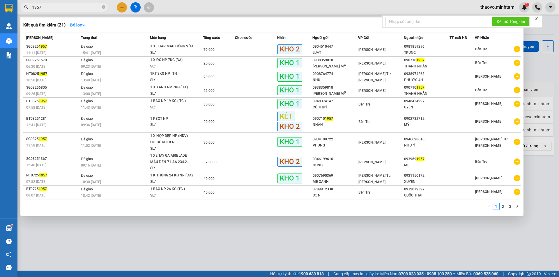
click at [60, 8] on input "1957" at bounding box center [66, 7] width 69 height 6
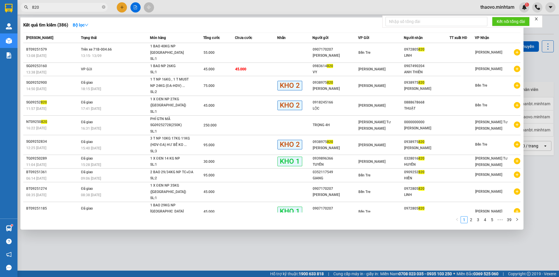
click at [59, 9] on input "820" at bounding box center [66, 7] width 69 height 6
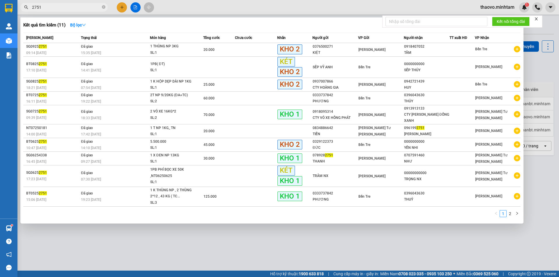
click at [60, 8] on input "2751" at bounding box center [66, 7] width 69 height 6
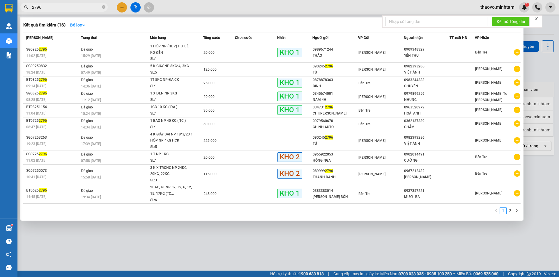
click at [60, 8] on input "2796" at bounding box center [66, 7] width 69 height 6
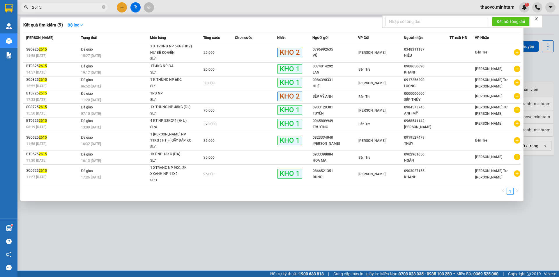
click at [85, 8] on input "2615" at bounding box center [66, 7] width 69 height 6
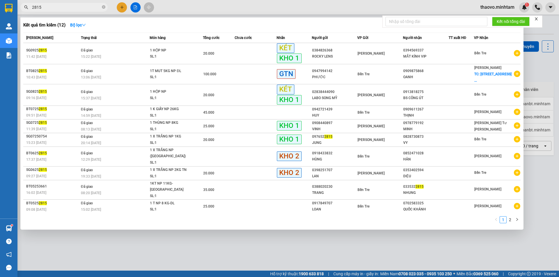
click at [85, 8] on input "2815" at bounding box center [66, 7] width 69 height 6
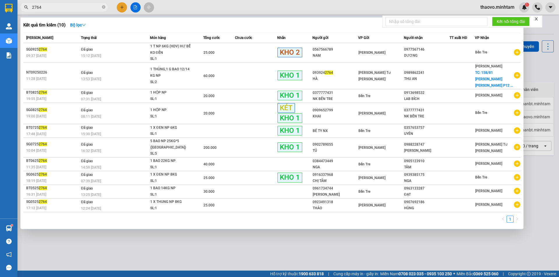
click at [86, 5] on input "2764" at bounding box center [66, 7] width 69 height 6
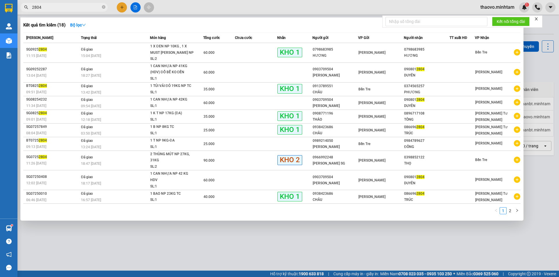
click at [52, 8] on input "2804" at bounding box center [66, 7] width 69 height 6
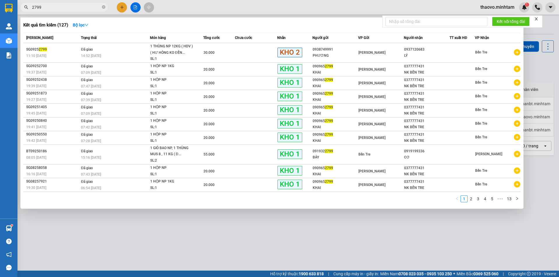
click at [50, 8] on input "2799" at bounding box center [66, 7] width 69 height 6
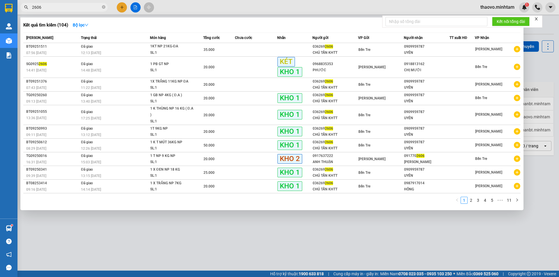
click at [50, 7] on input "2606" at bounding box center [66, 7] width 69 height 6
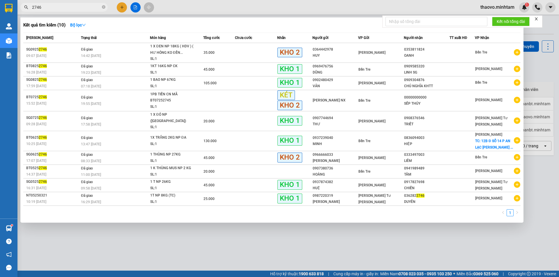
type input "2746"
click at [504, 8] on div at bounding box center [279, 138] width 559 height 277
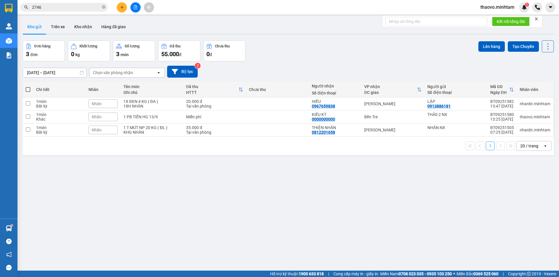
click at [502, 9] on span "thaovo.minhtam" at bounding box center [497, 6] width 43 height 7
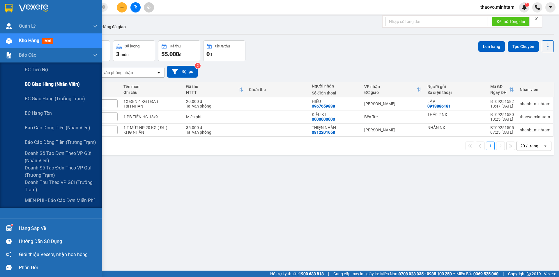
click at [51, 87] on span "BC giao hàng (nhân viên)" at bounding box center [52, 84] width 55 height 7
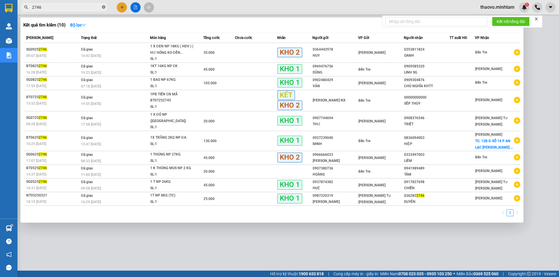
click at [103, 8] on icon "close-circle" at bounding box center [103, 6] width 3 height 3
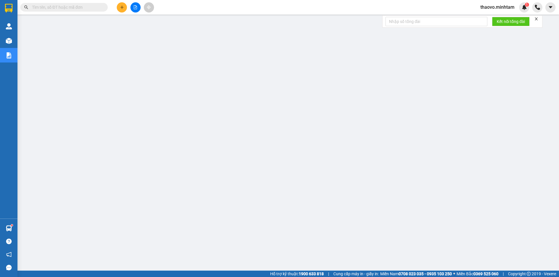
click at [87, 9] on input "text" at bounding box center [66, 7] width 69 height 6
click at [502, 7] on span "thaovo.minhtam" at bounding box center [497, 6] width 43 height 7
click at [501, 18] on span "Đăng xuất" at bounding box center [499, 18] width 31 height 6
